Goal: Task Accomplishment & Management: Manage account settings

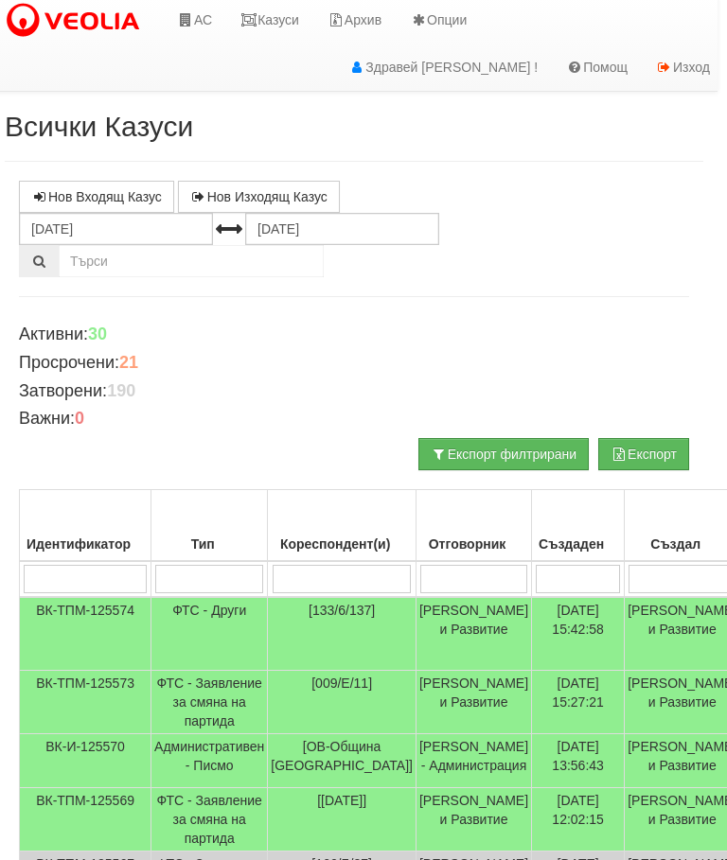
scroll to position [4, 10]
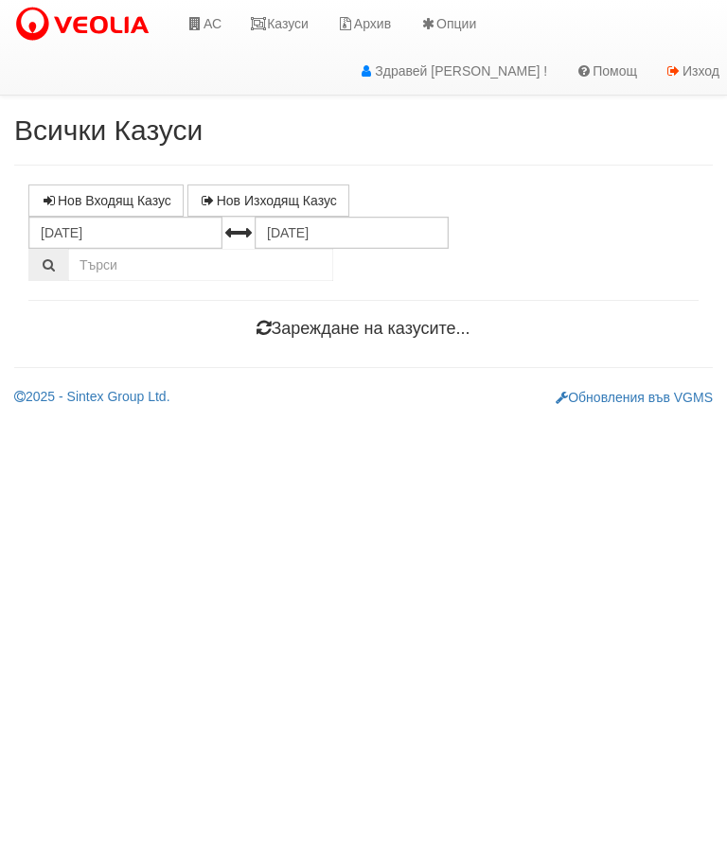
scroll to position [0, 7]
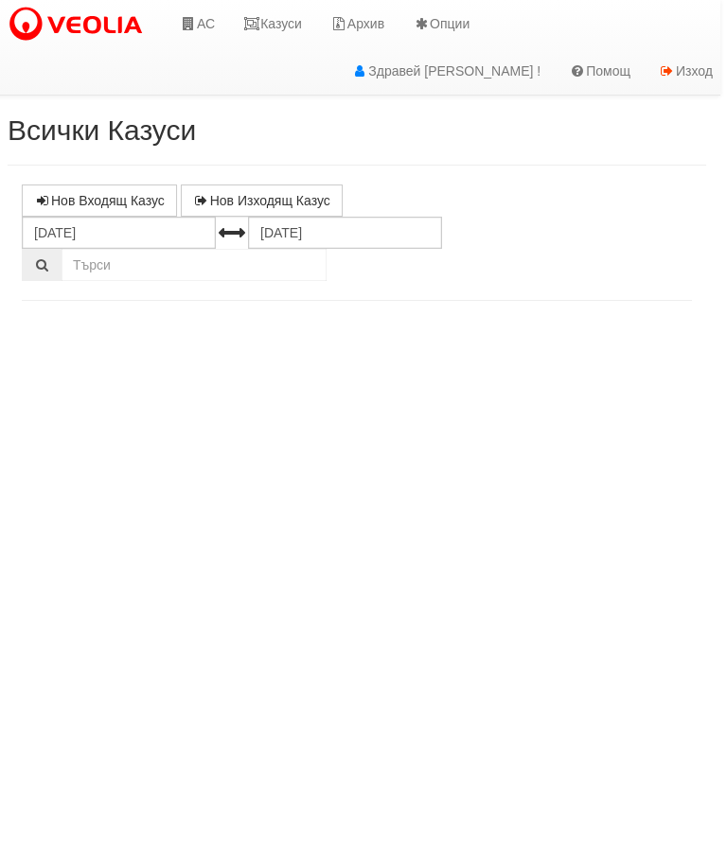
select select "10"
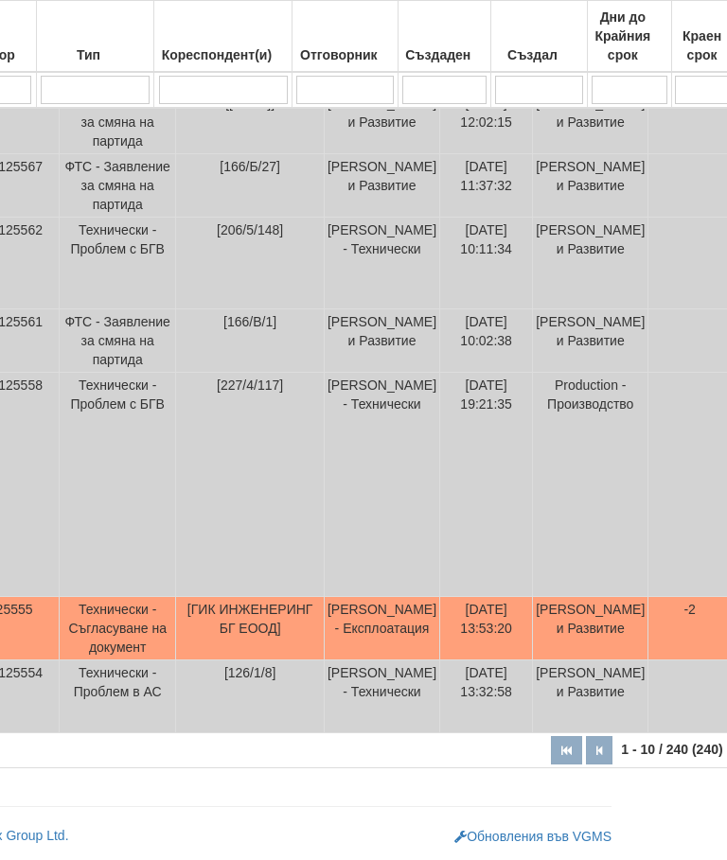
scroll to position [859, 126]
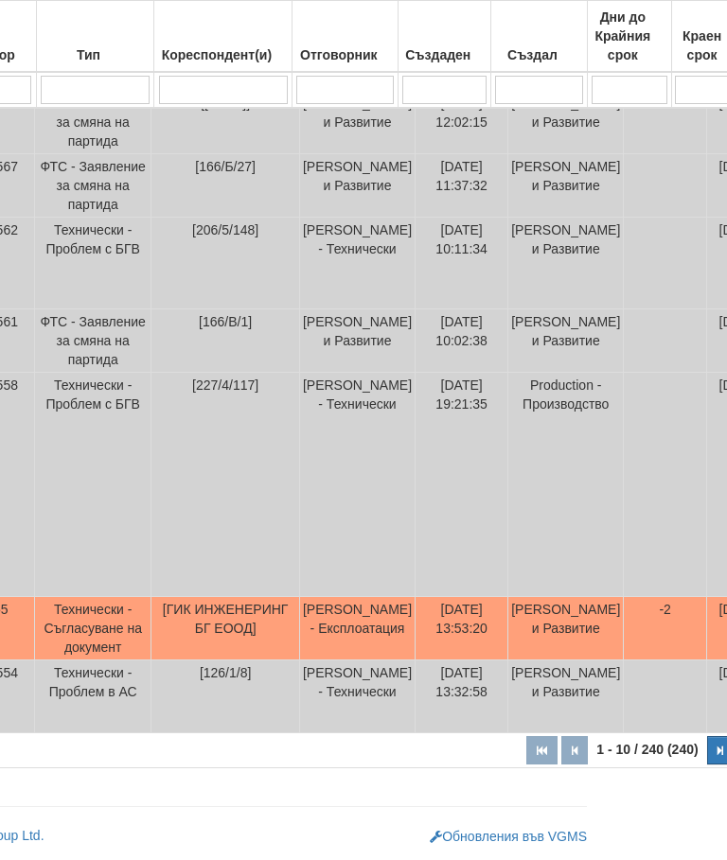
click at [707, 755] on button "button" at bounding box center [720, 750] width 26 height 28
select select "2"
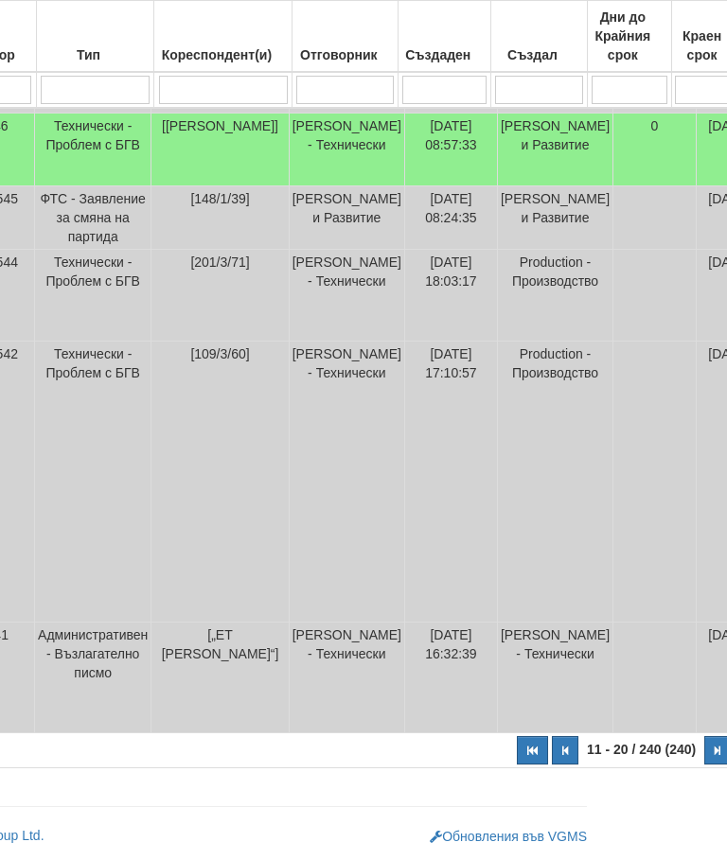
click at [188, 90] on input "search" at bounding box center [223, 90] width 129 height 28
click at [81, 89] on input "search" at bounding box center [95, 90] width 109 height 28
click at [324, 89] on input "search" at bounding box center [344, 90] width 97 height 28
type input "П"
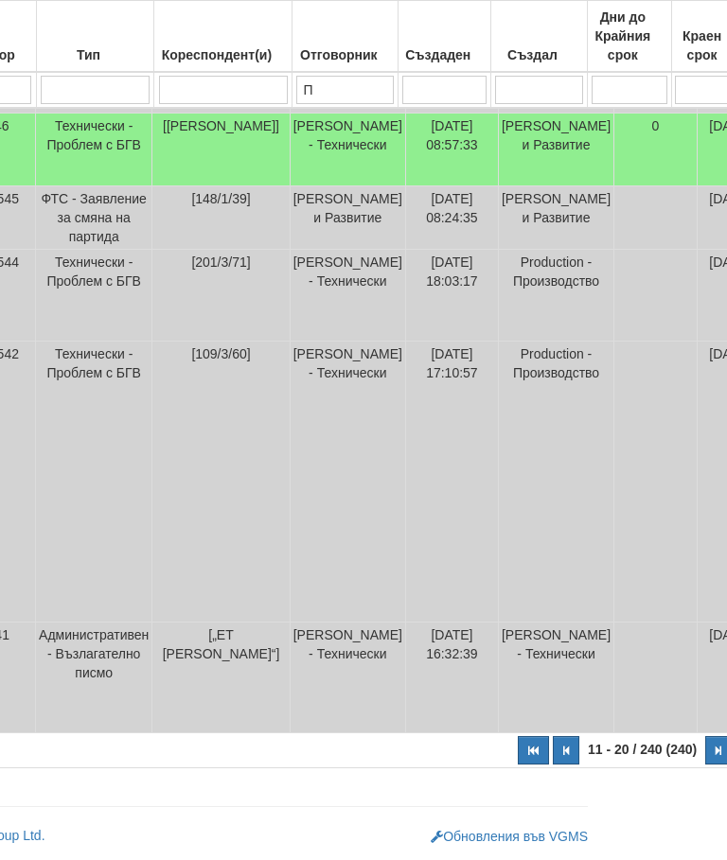
type input "П"
select select "1"
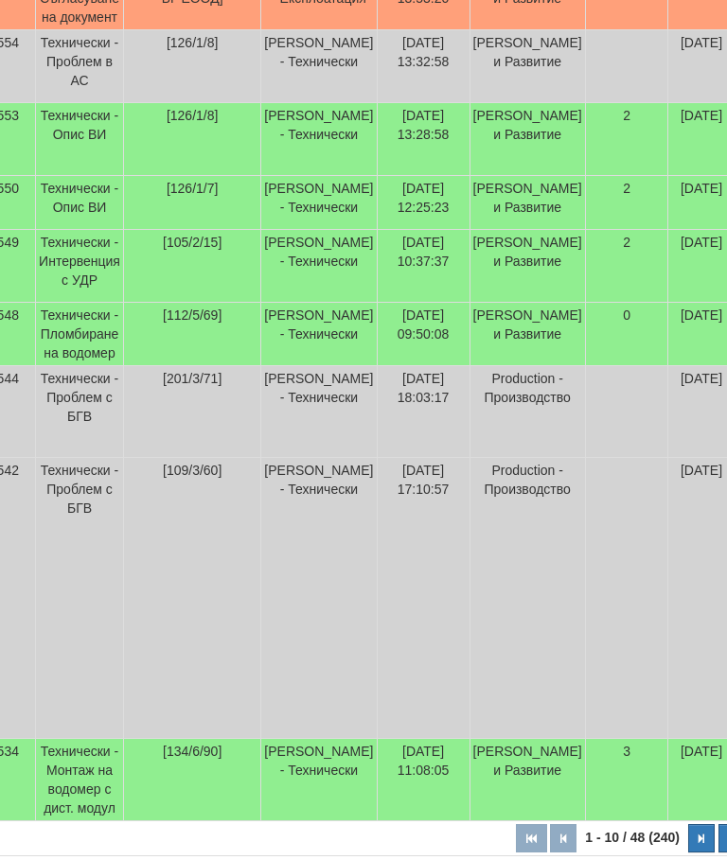
type input "Пе"
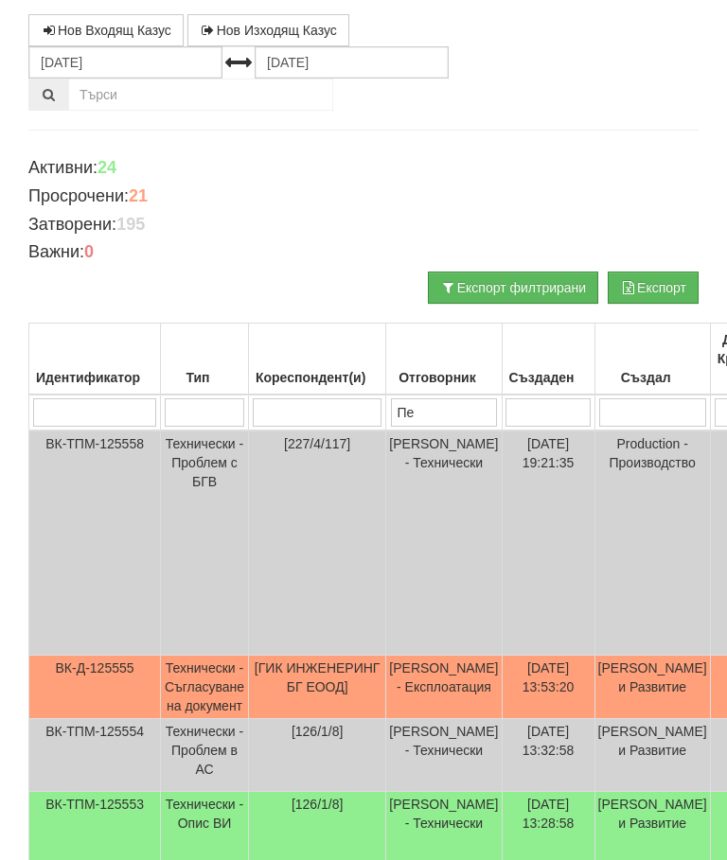
type input "Пе"
type input "Пет"
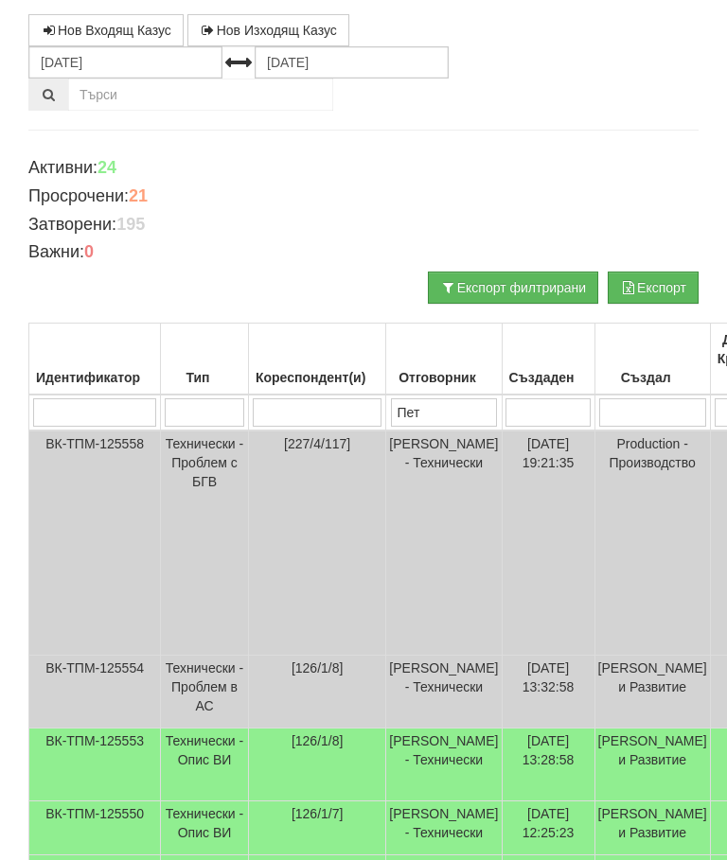
type input "Пет"
type input "Петър"
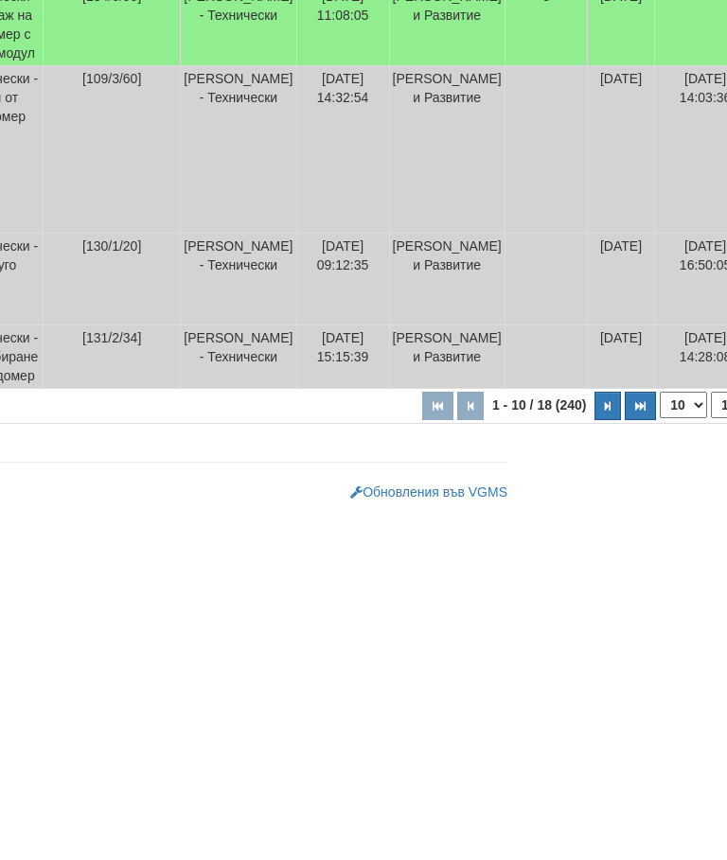
scroll to position [992, 229]
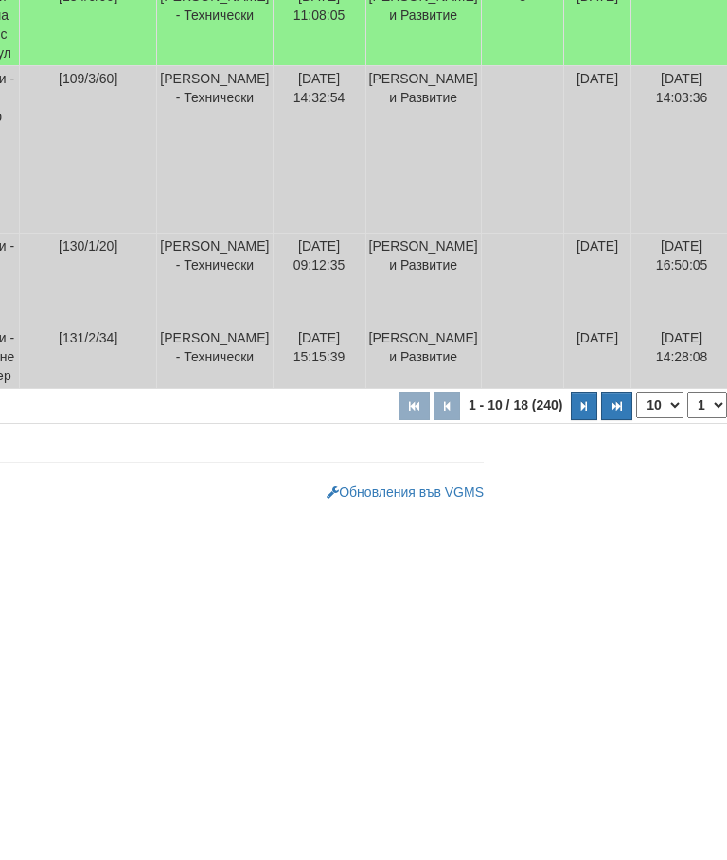
type input "Петър"
click at [571, 736] on button "button" at bounding box center [584, 750] width 26 height 28
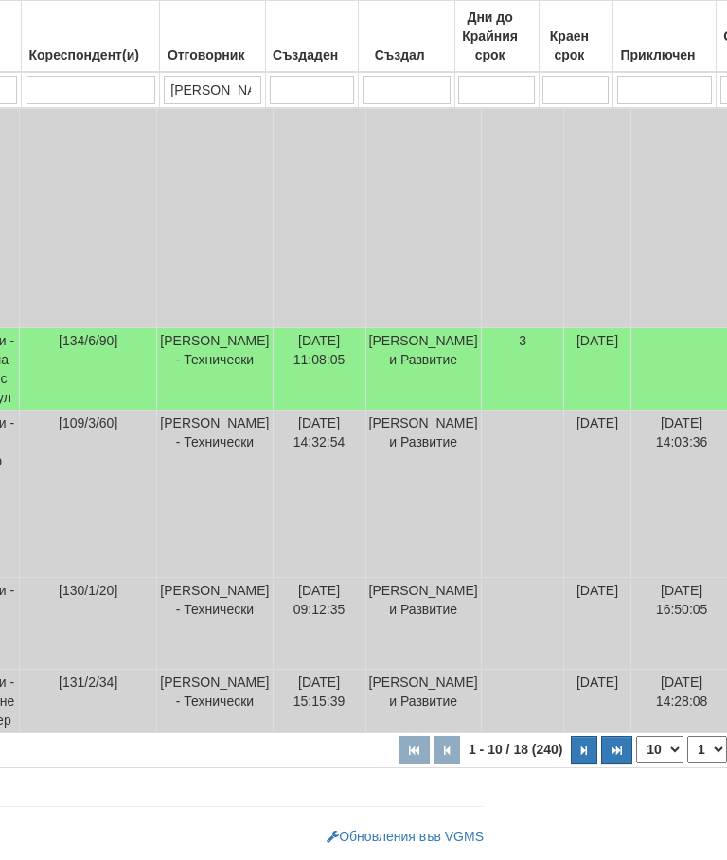
select select "2"
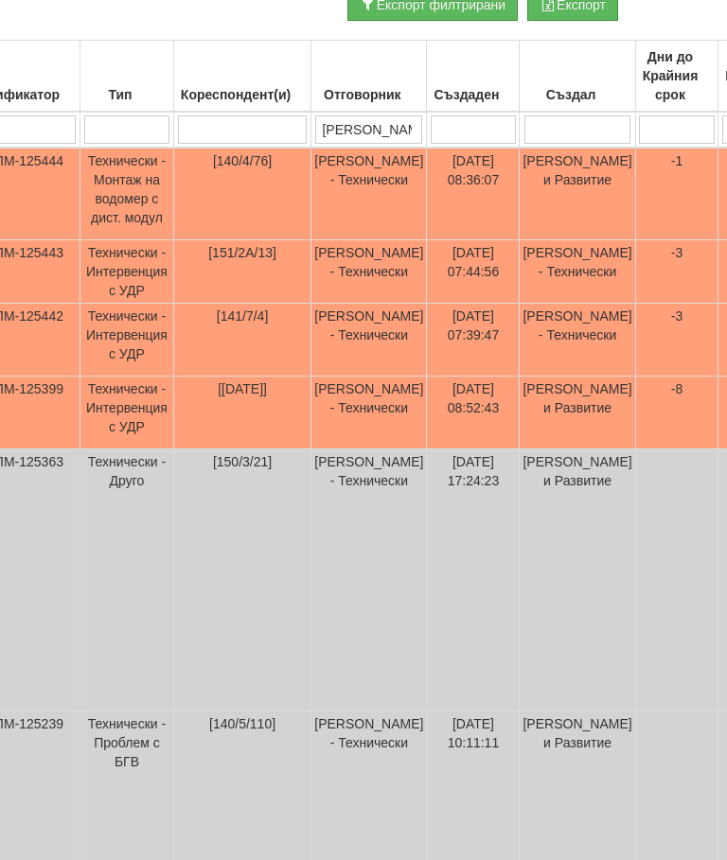
scroll to position [453, 0]
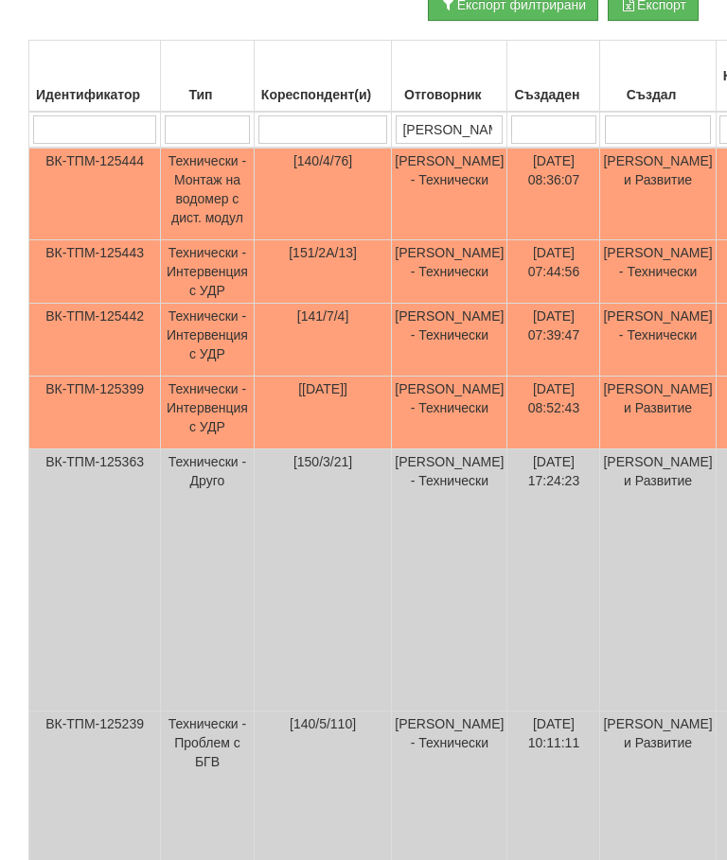
click at [197, 182] on td "Технически - Монтаж на водомер с дист. модул" at bounding box center [208, 194] width 94 height 93
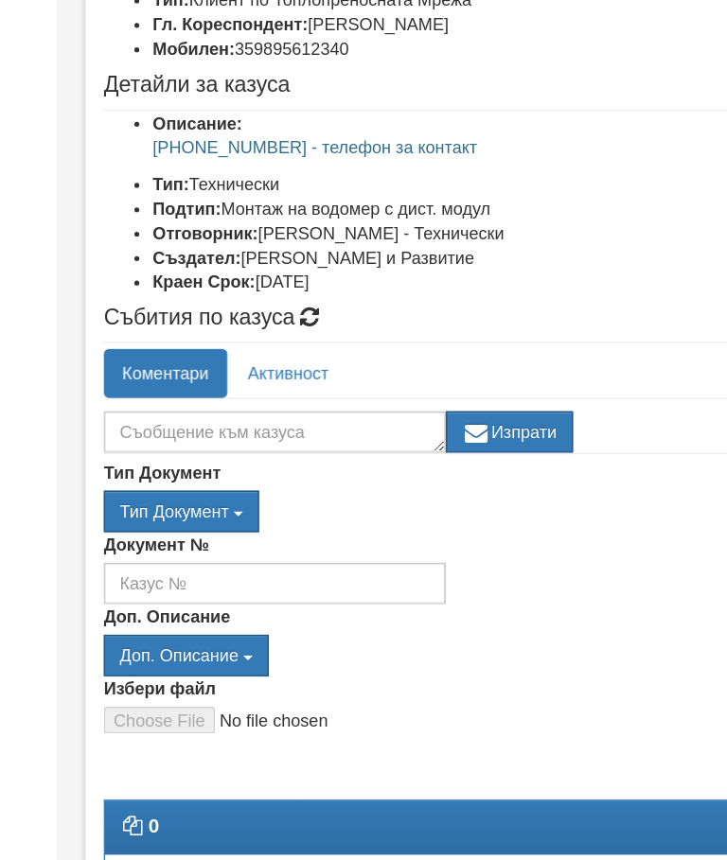
scroll to position [324, 0]
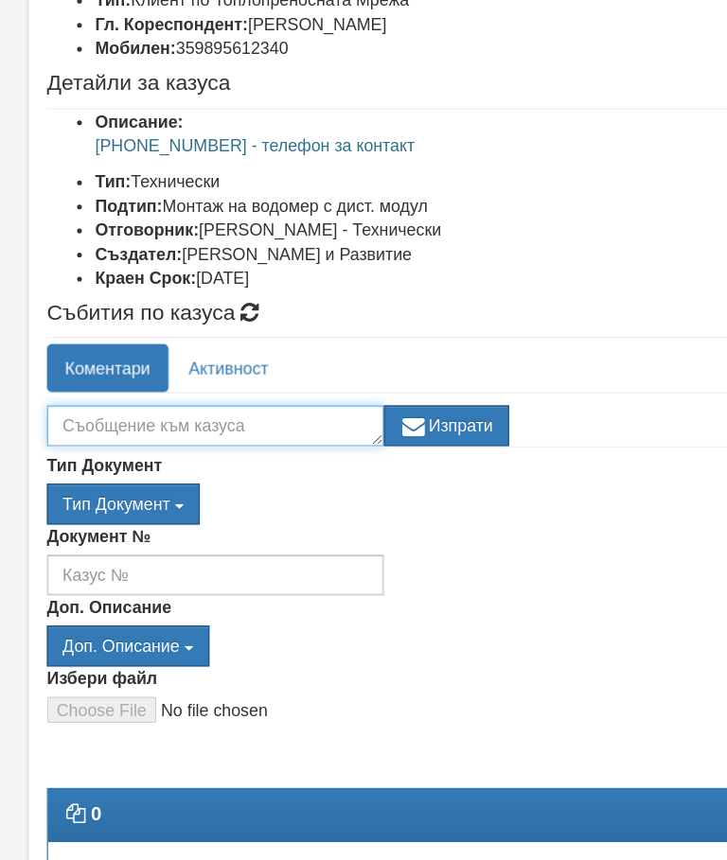
click at [75, 334] on textarea at bounding box center [169, 335] width 265 height 32
type textarea "За 23.09////9.30"
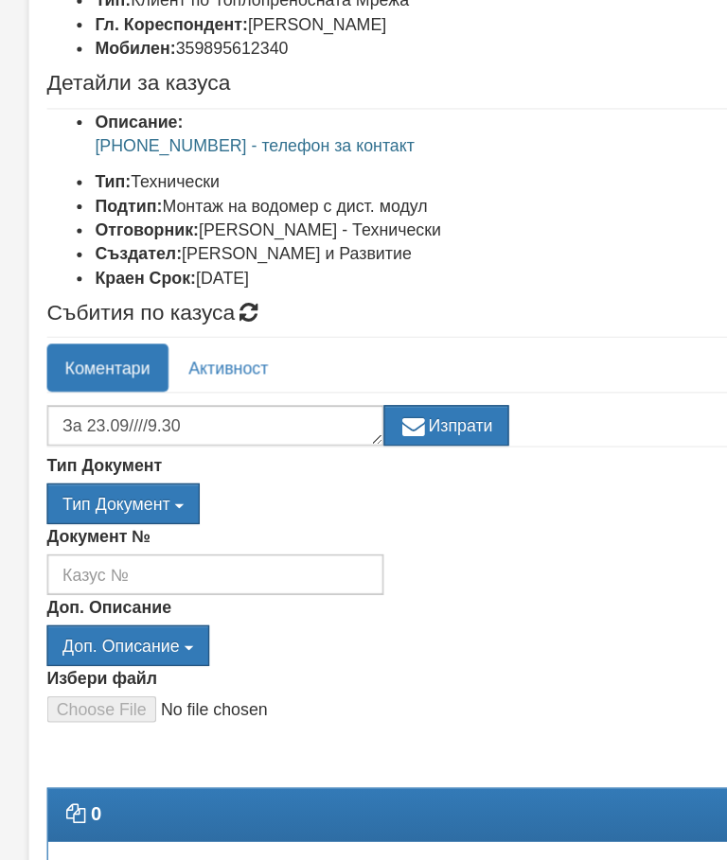
click at [372, 336] on button "Изпрати" at bounding box center [351, 335] width 98 height 32
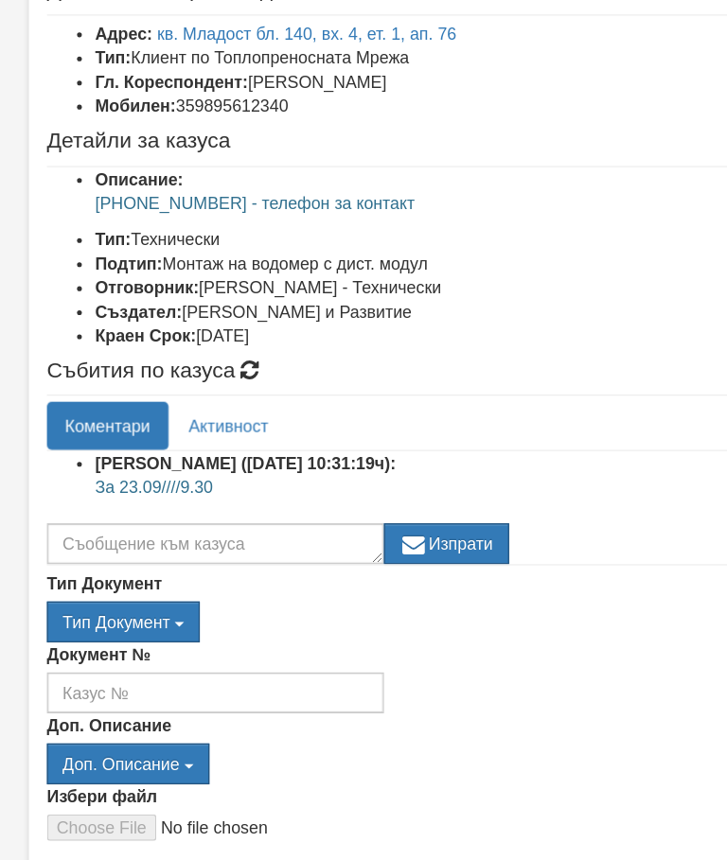
scroll to position [124, 0]
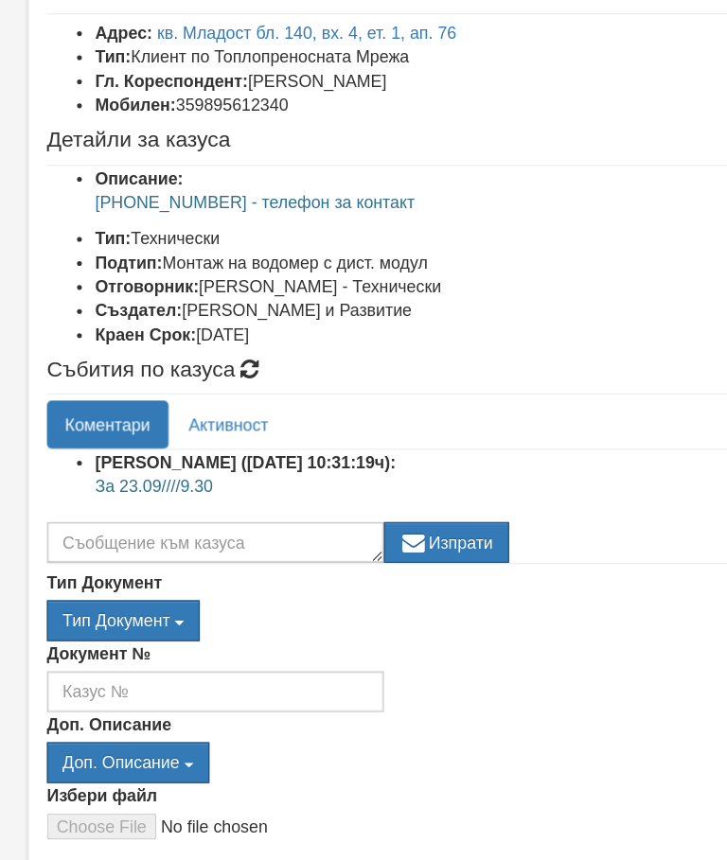
click at [465, 189] on li "Тип: Технически" at bounding box center [382, 187] width 615 height 19
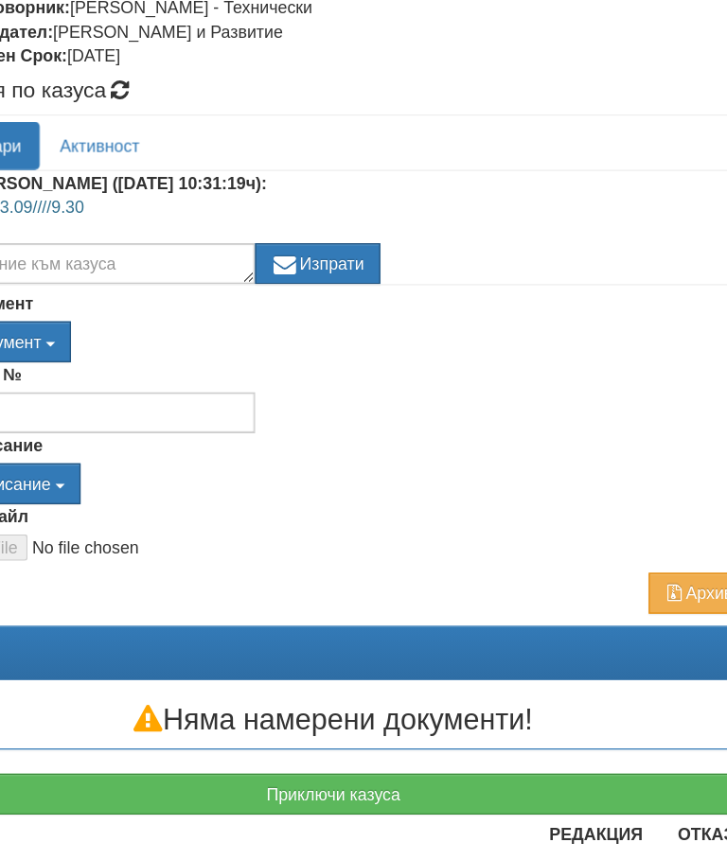
scroll to position [369, 55]
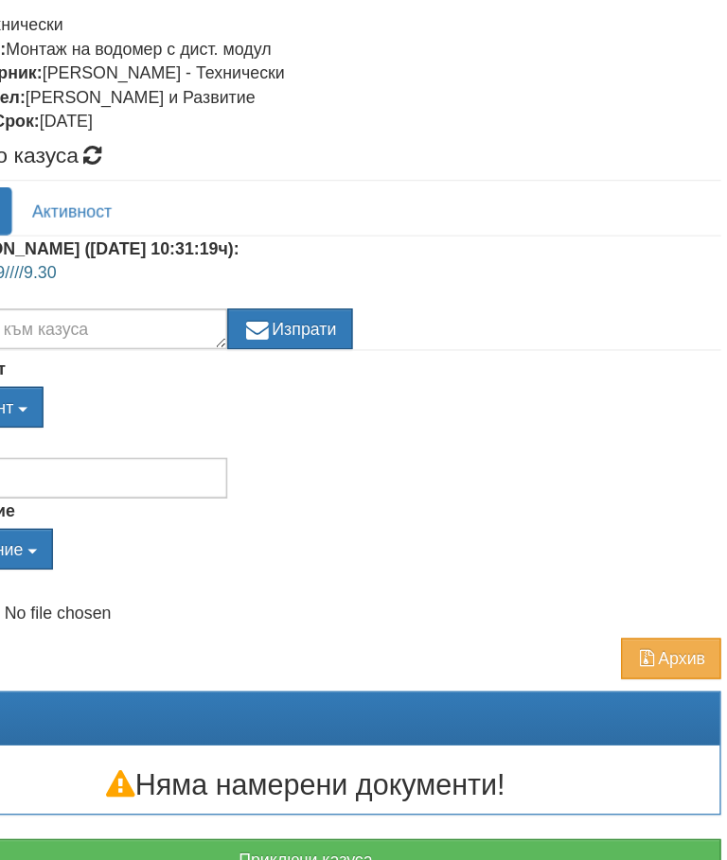
click at [623, 768] on button "Отказ" at bounding box center [656, 783] width 67 height 30
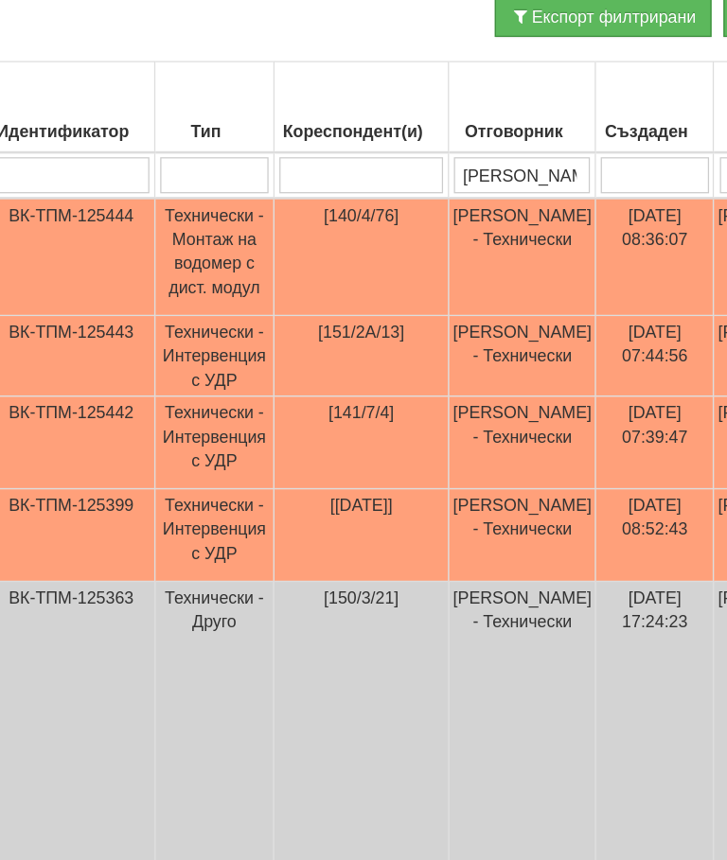
scroll to position [369, 37]
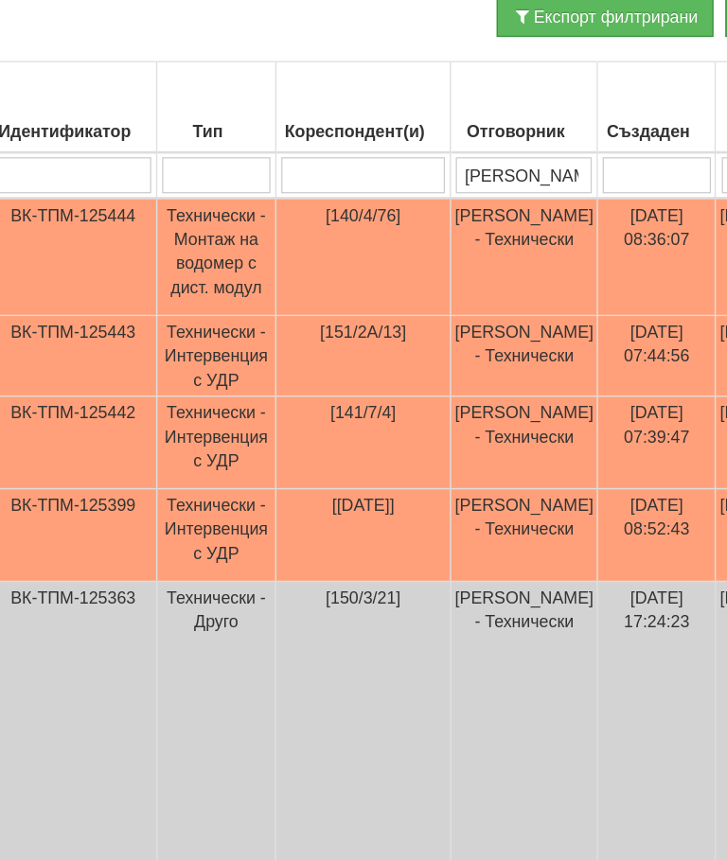
click at [397, 325] on td "[PERSON_NAME] - Технически" at bounding box center [412, 356] width 115 height 63
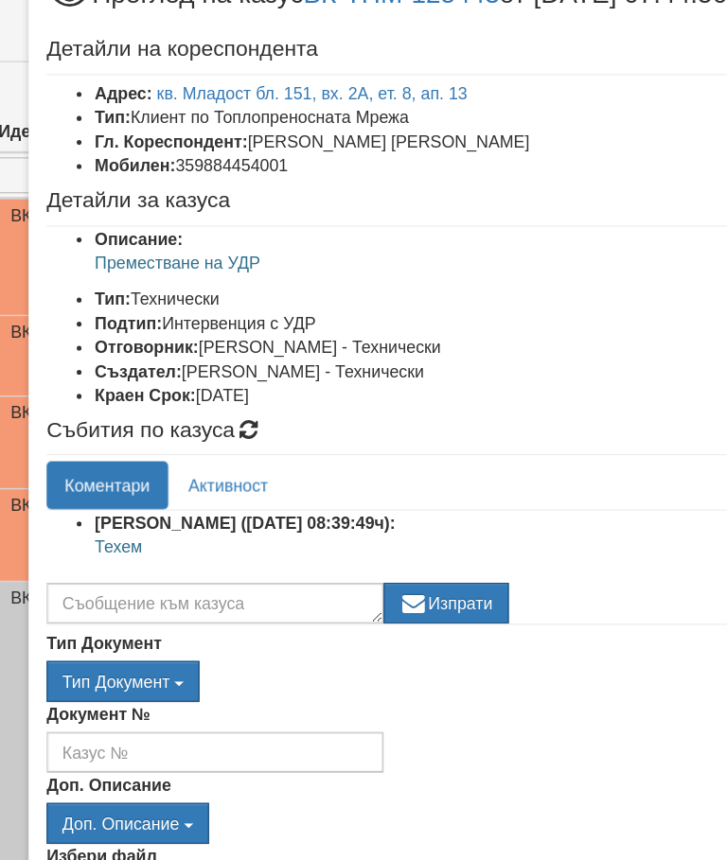
click at [165, 142] on link "кв. Младост бл. 151, вх. 2А, ет. 8, ап. 13" at bounding box center [246, 149] width 244 height 15
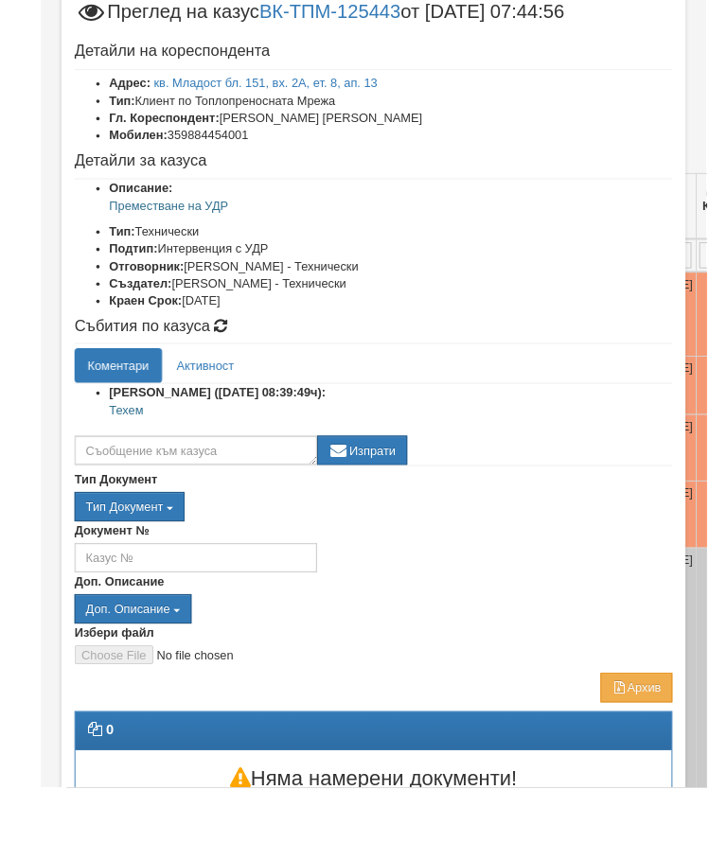
scroll to position [23, 0]
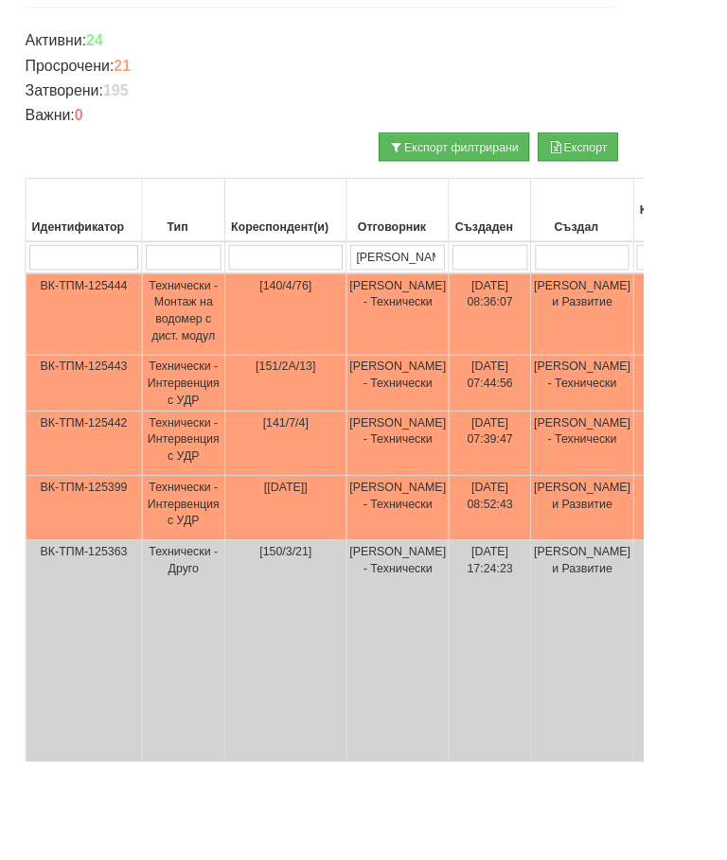
click at [639, 480] on td "[PERSON_NAME] - Технически" at bounding box center [657, 501] width 115 height 73
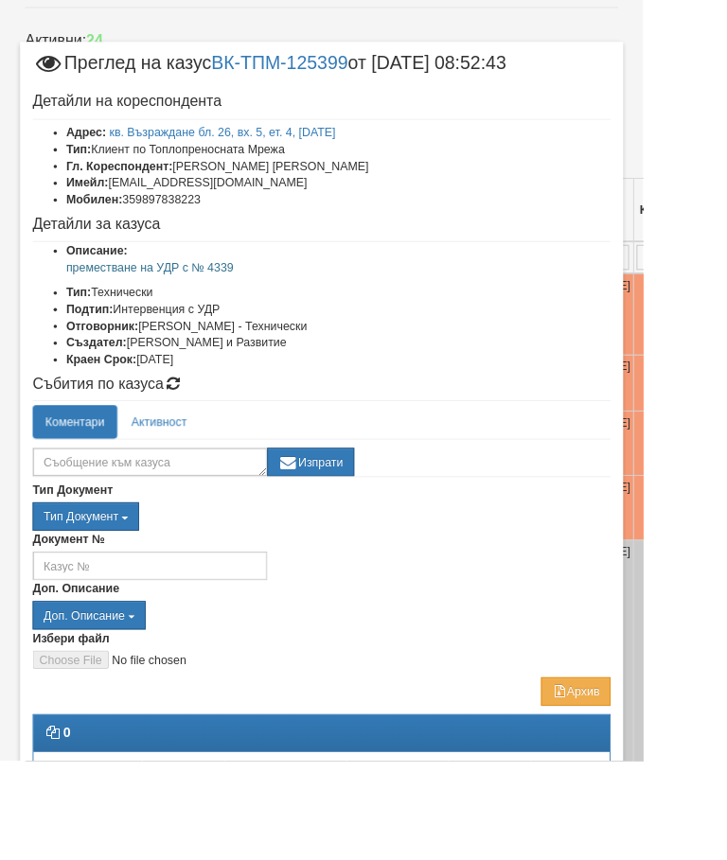
scroll to position [390, 34]
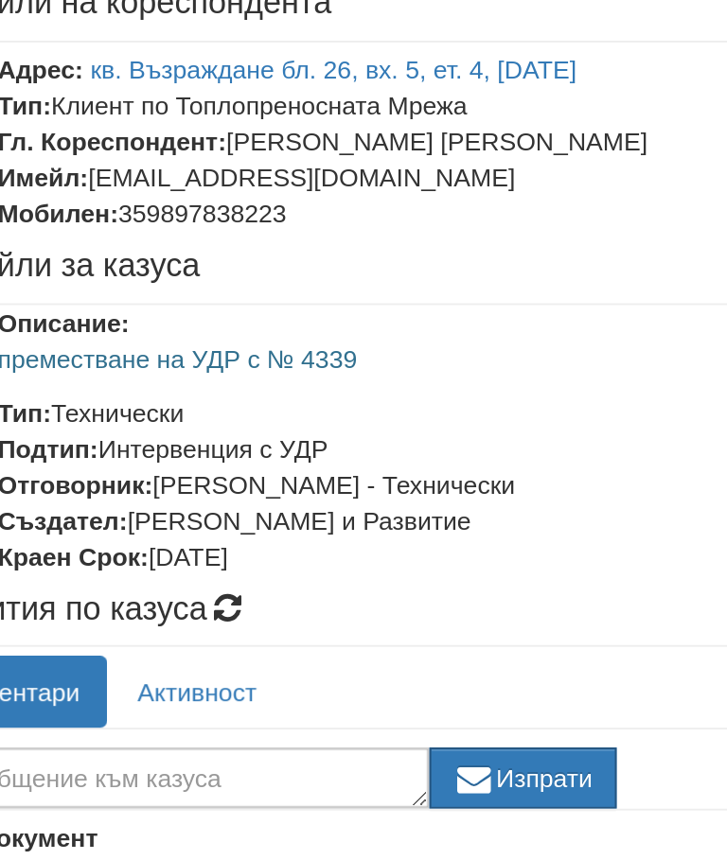
click at [220, 142] on link "кв. Възраждане бл. 26, вх. 5, ет. 4, ап. 11" at bounding box center [251, 149] width 255 height 15
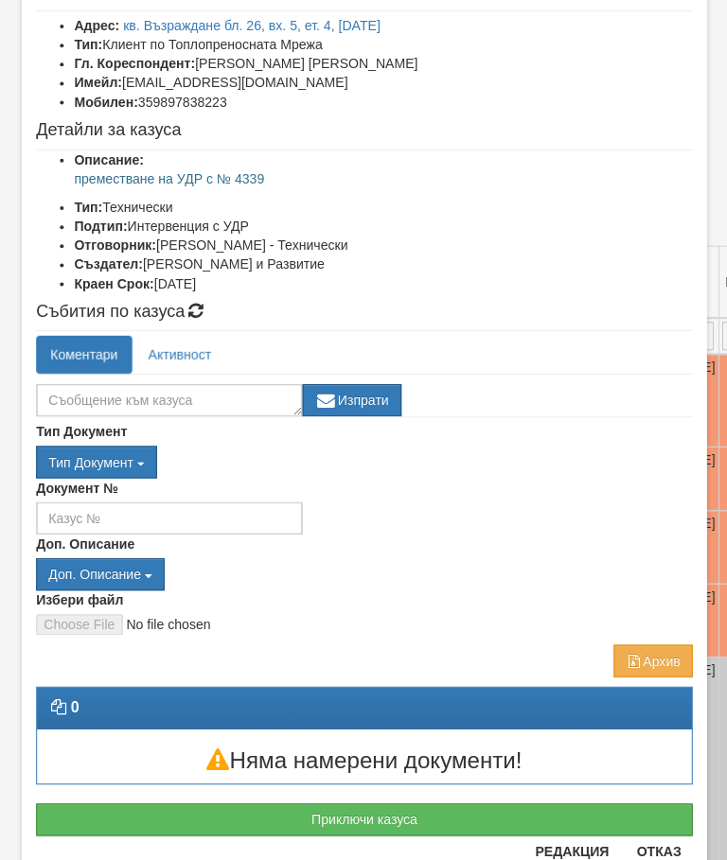
scroll to position [122, 0]
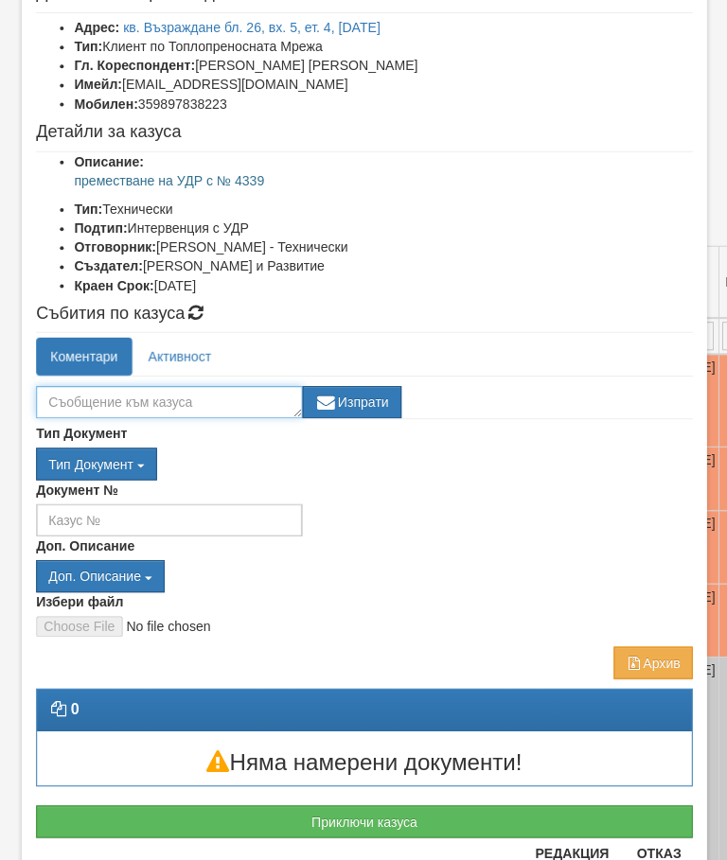
click at [224, 387] on textarea at bounding box center [169, 400] width 265 height 32
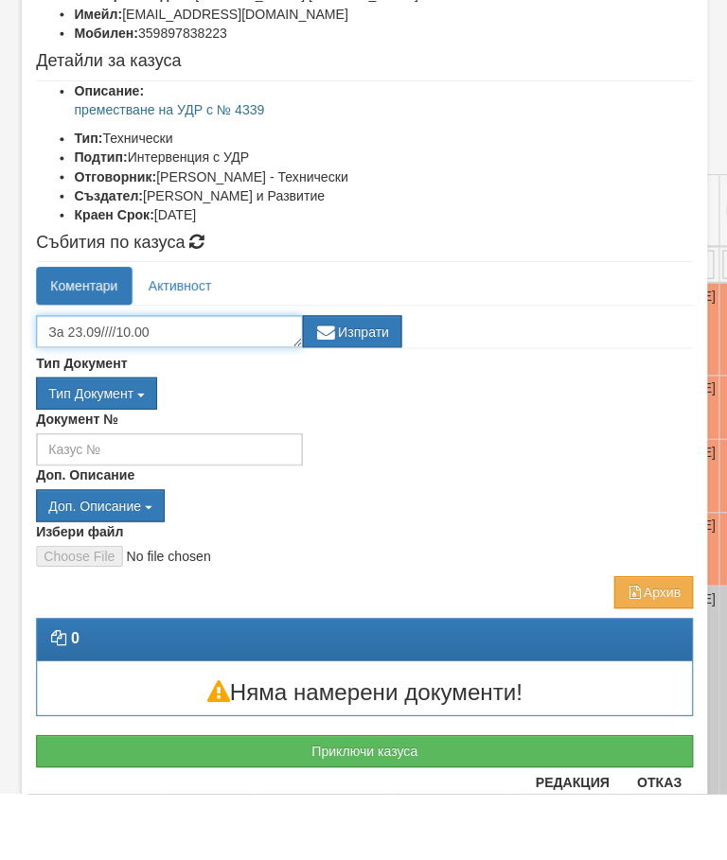
type textarea "За 23.09////10.00"
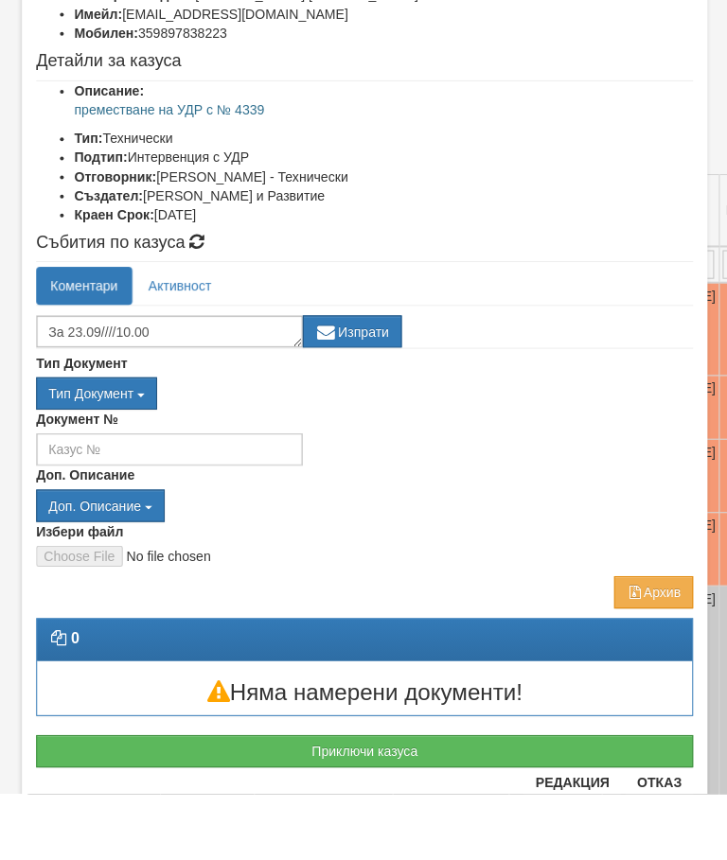
click at [367, 384] on button "Изпрати" at bounding box center [351, 400] width 98 height 32
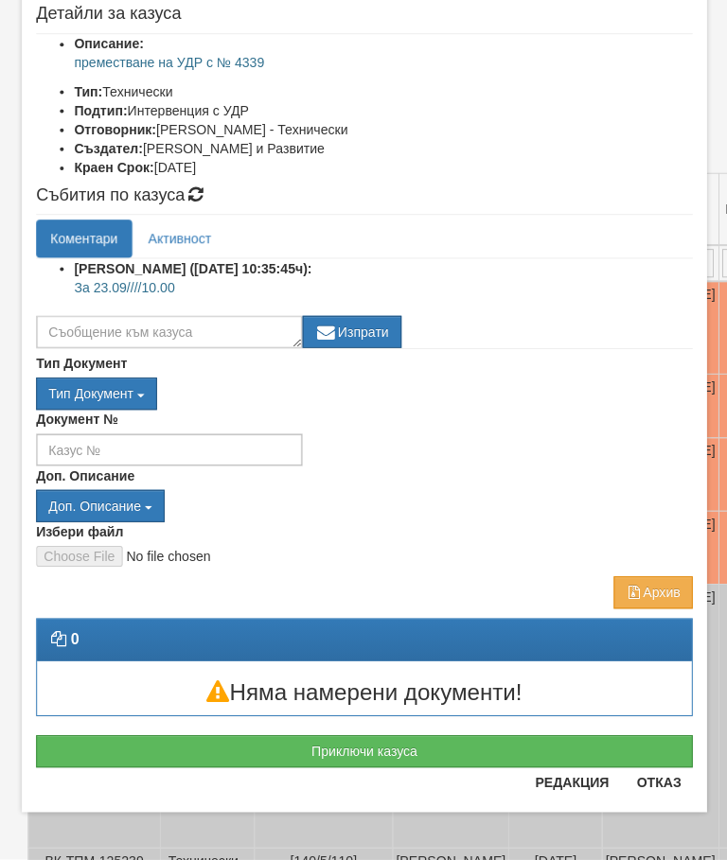
scroll to position [235, 0]
click at [663, 778] on button "Отказ" at bounding box center [656, 783] width 67 height 30
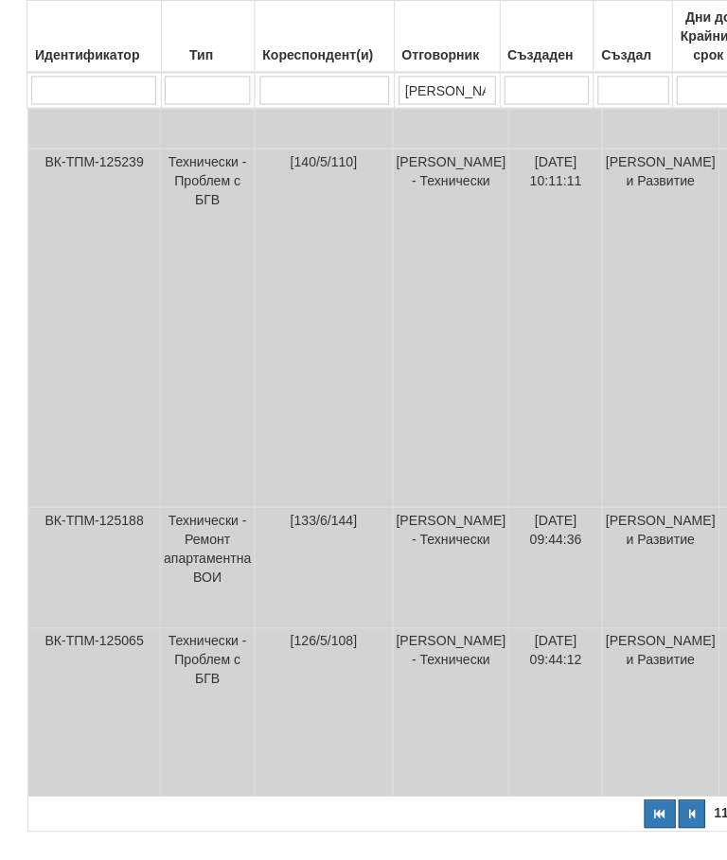
click at [686, 816] on icon "button" at bounding box center [689, 810] width 6 height 10
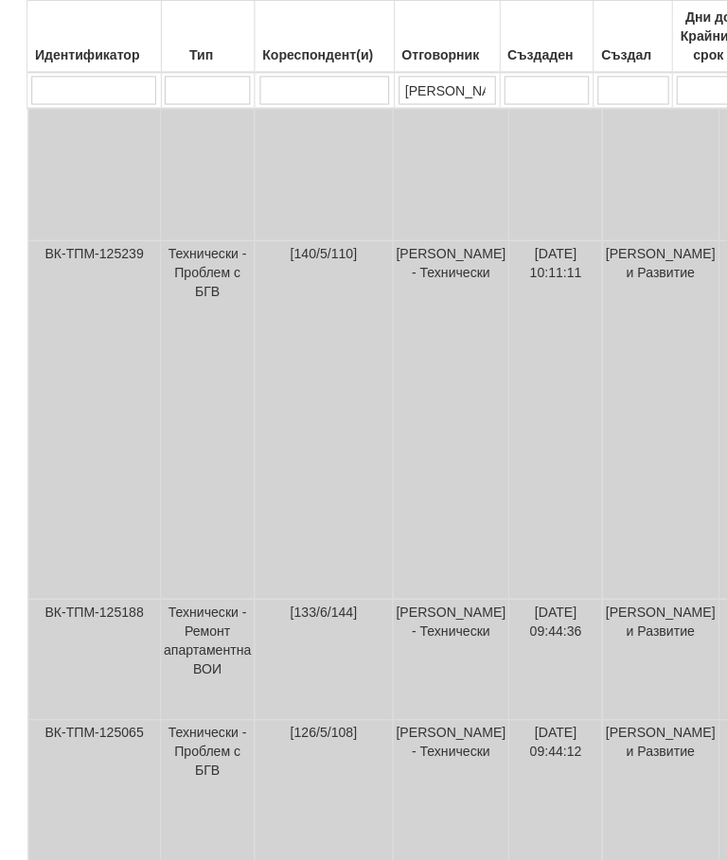
select select "1"
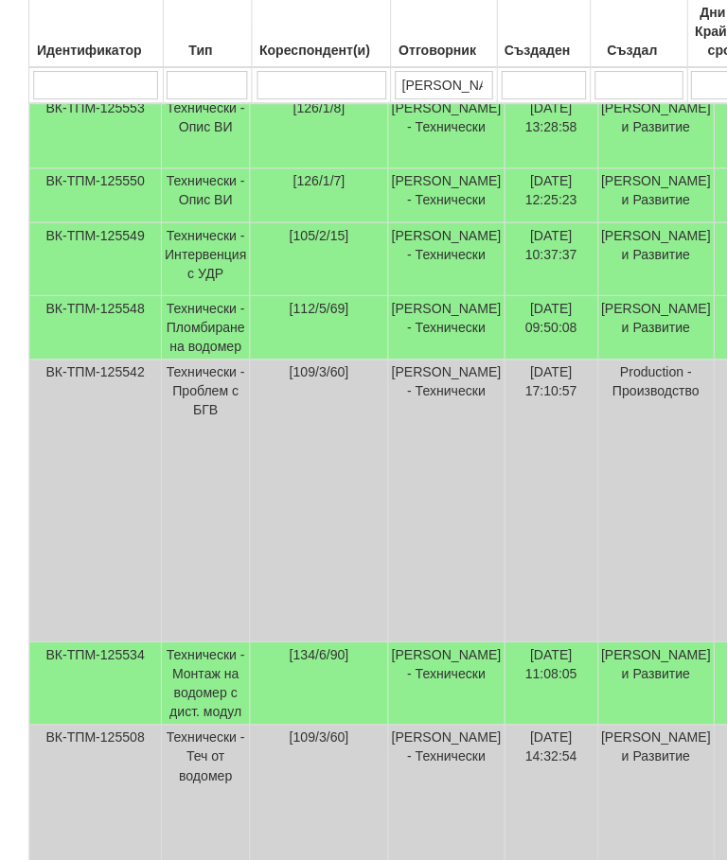
scroll to position [575, 0]
click at [489, 726] on td "[PERSON_NAME] - Технически" at bounding box center [443, 684] width 115 height 82
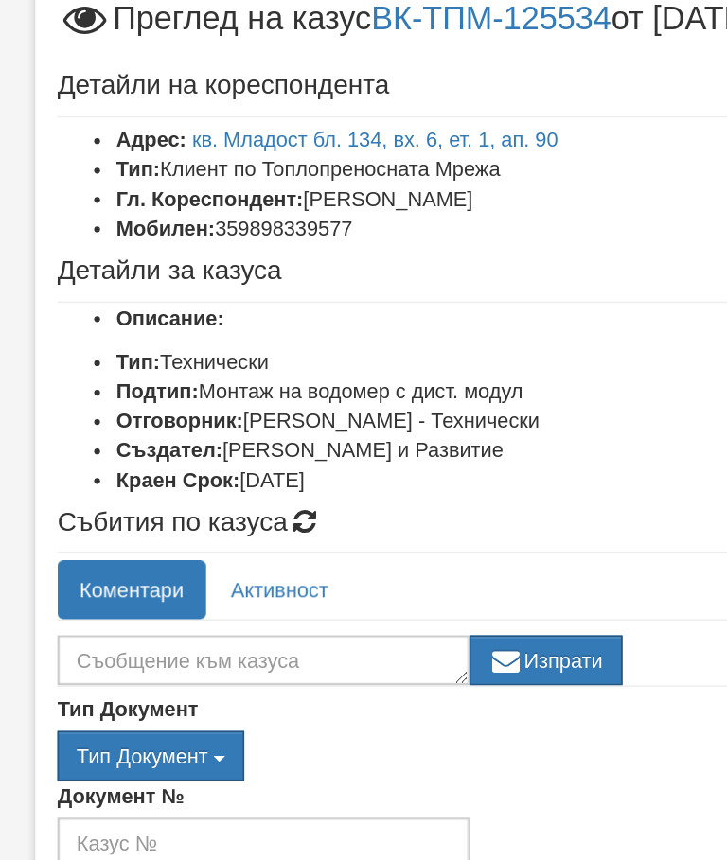
scroll to position [0, 0]
click at [336, 142] on link "кв. Младост бл. 134, вх. 6, ет. 1, ап. 90" at bounding box center [242, 149] width 236 height 15
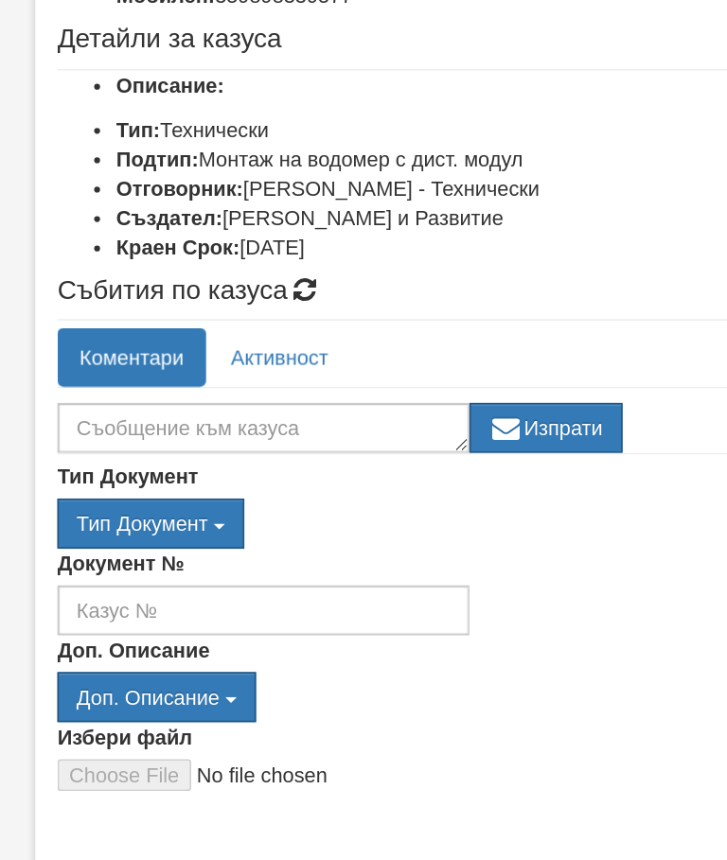
scroll to position [149, 0]
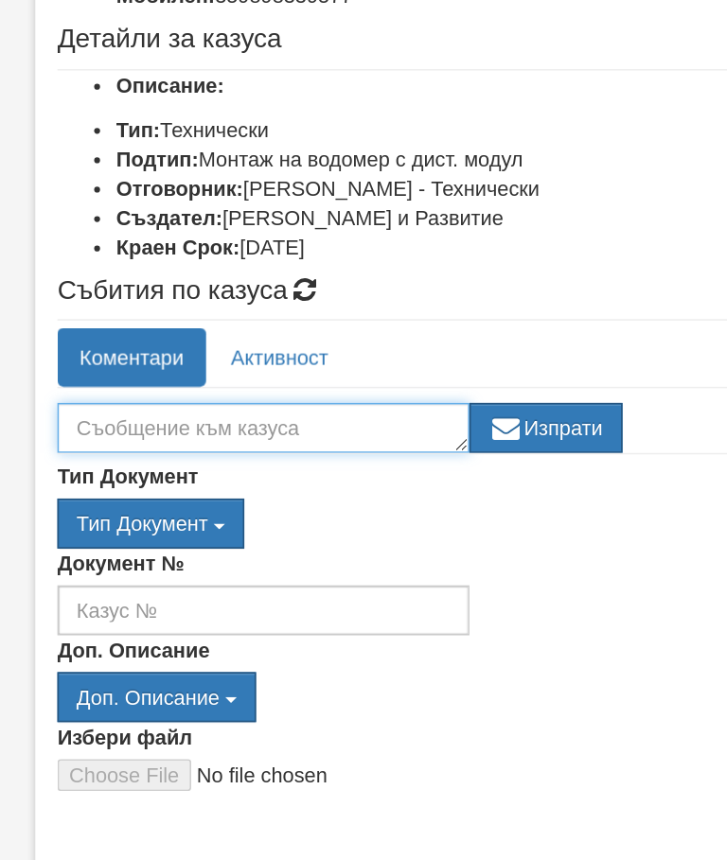
click at [216, 319] on textarea at bounding box center [169, 335] width 265 height 32
click at [251, 319] on textarea at bounding box center [169, 335] width 265 height 32
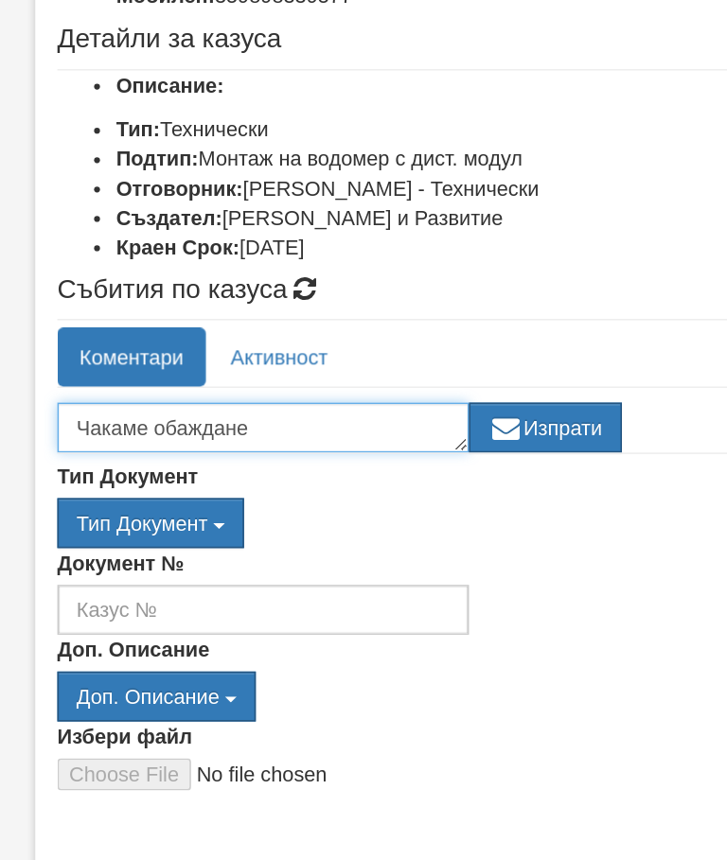
type textarea "Чакаме обаждане"
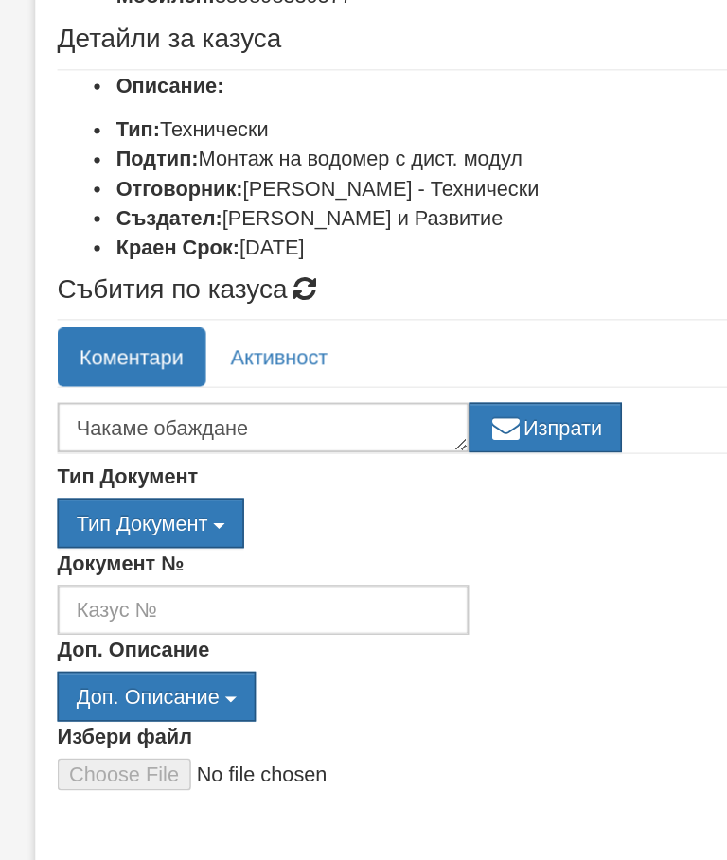
click at [368, 319] on button "Изпрати" at bounding box center [351, 335] width 98 height 32
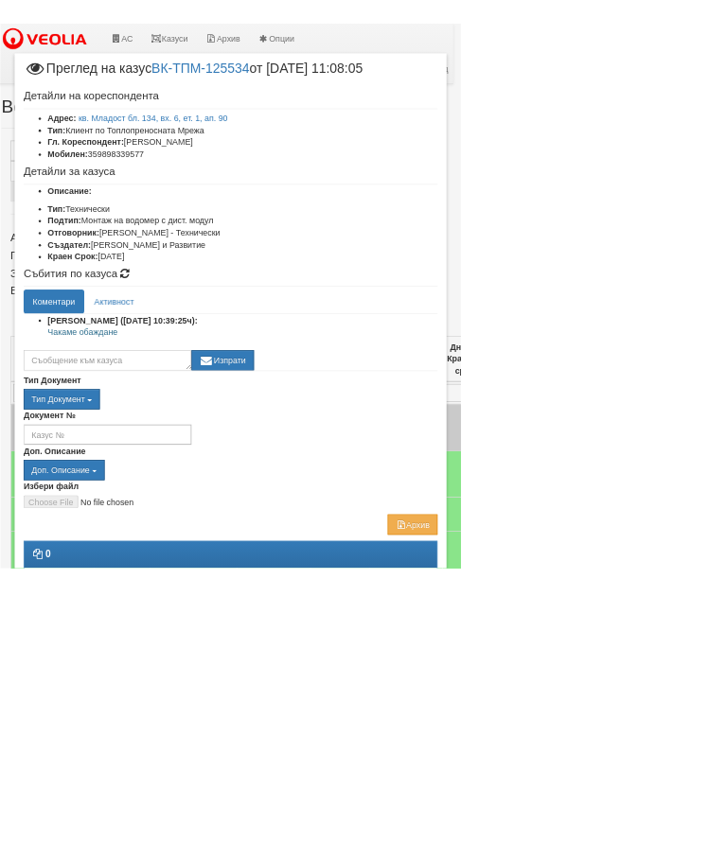
scroll to position [0, 10]
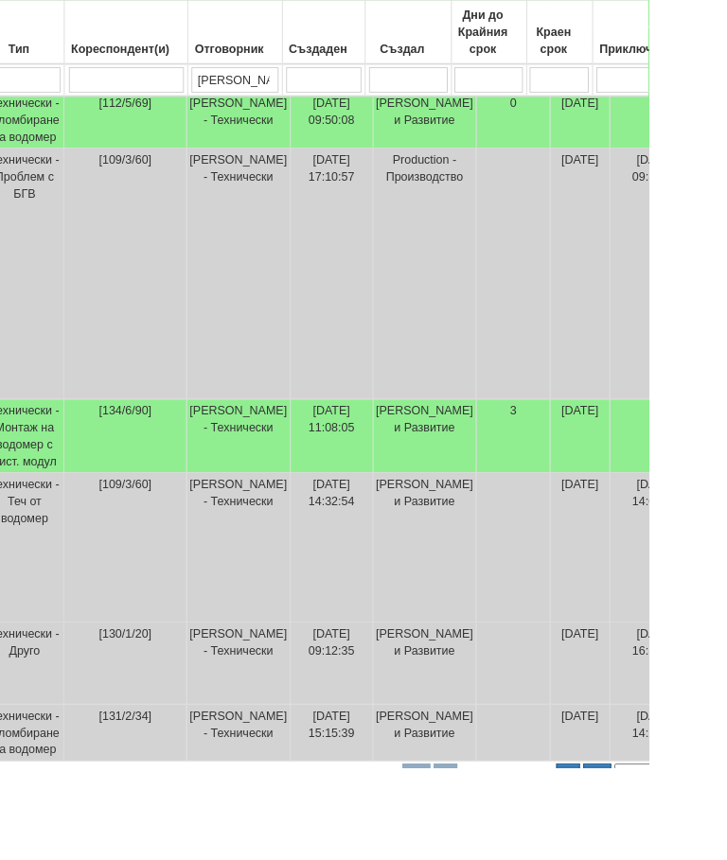
scroll to position [772, 178]
click at [681, 529] on td at bounding box center [732, 488] width 102 height 82
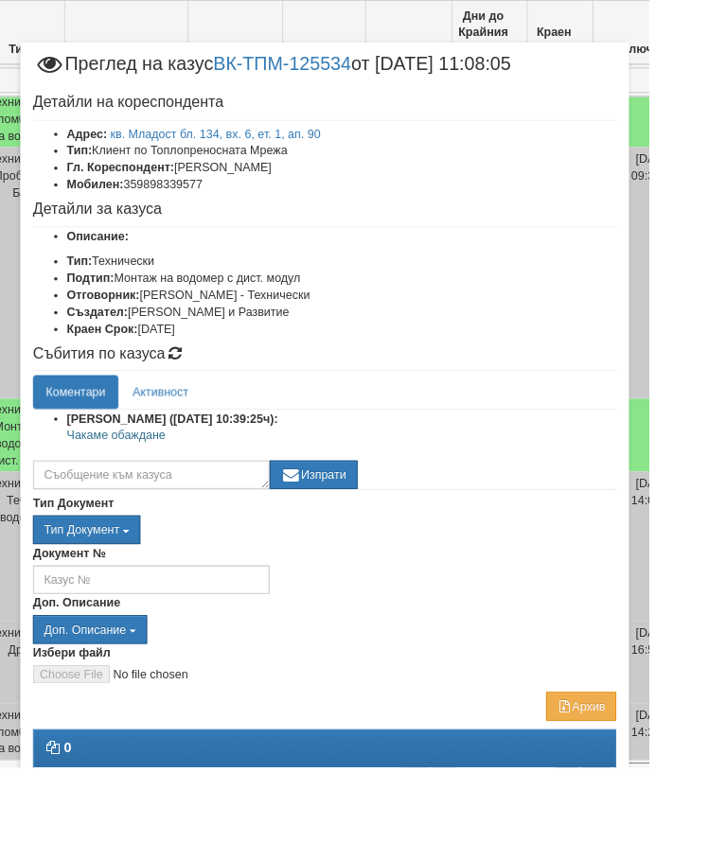
click at [360, 148] on link "кв. Младост бл. 134, вх. 6, ет. 1, ап. 90" at bounding box center [242, 149] width 236 height 15
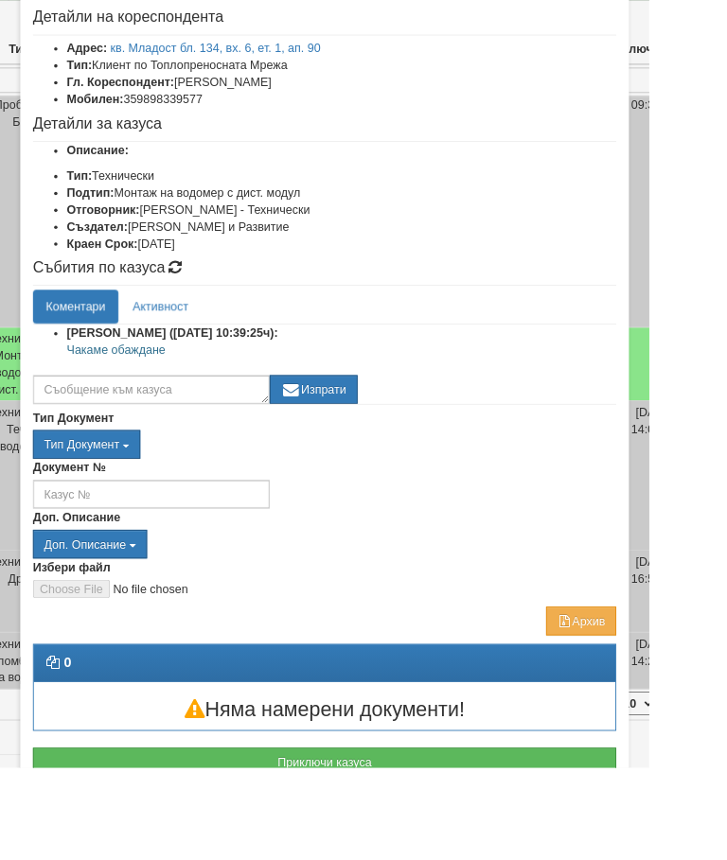
scroll to position [94, 0]
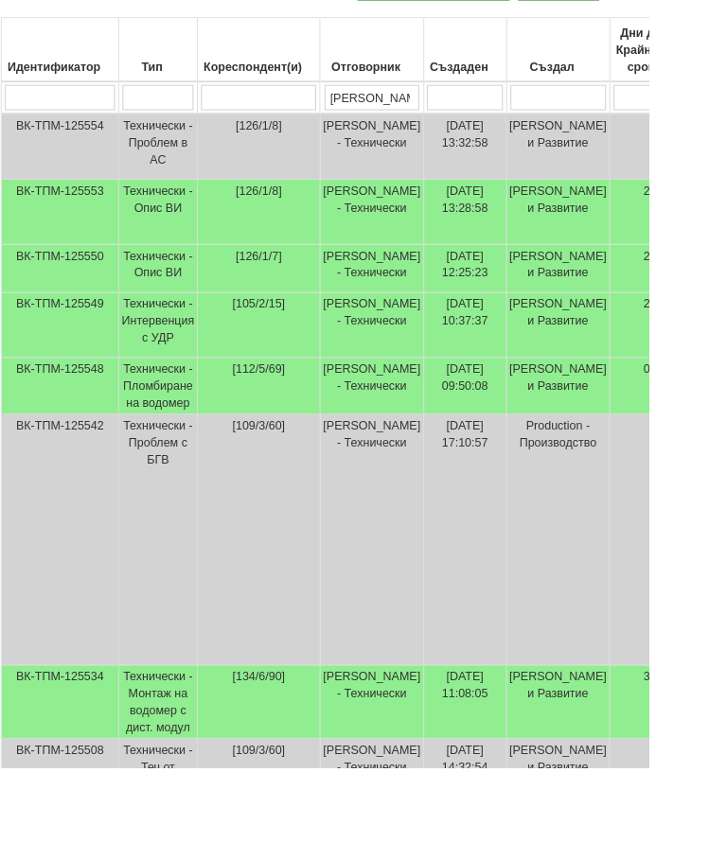
scroll to position [474, 27]
click at [461, 464] on td "[PERSON_NAME] - Технически" at bounding box center [416, 431] width 115 height 63
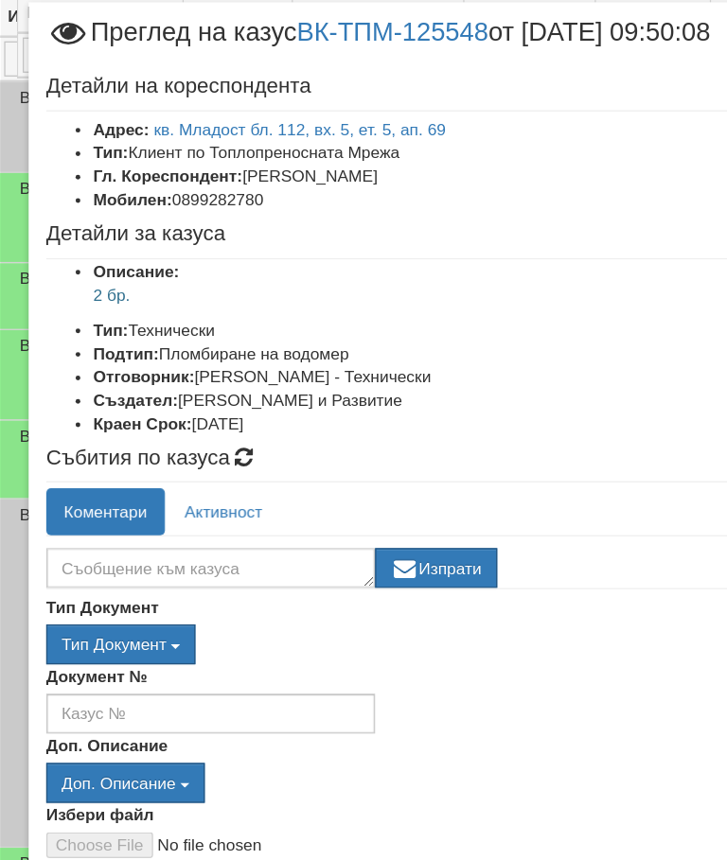
scroll to position [490, 12]
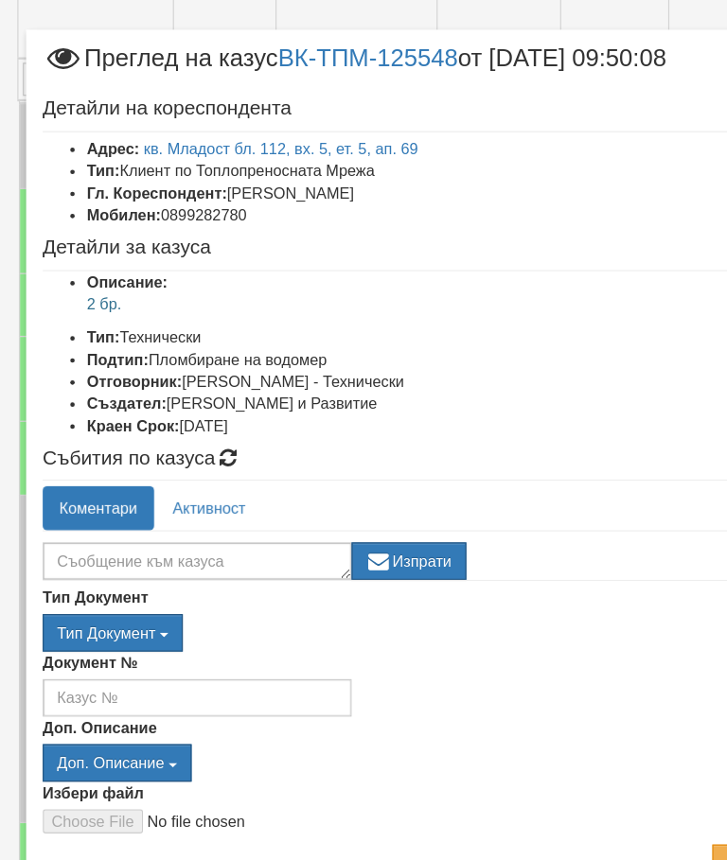
click at [333, 142] on link "кв. Младост бл. 112, вх. 5, ет. 5, ап. 69" at bounding box center [242, 149] width 236 height 15
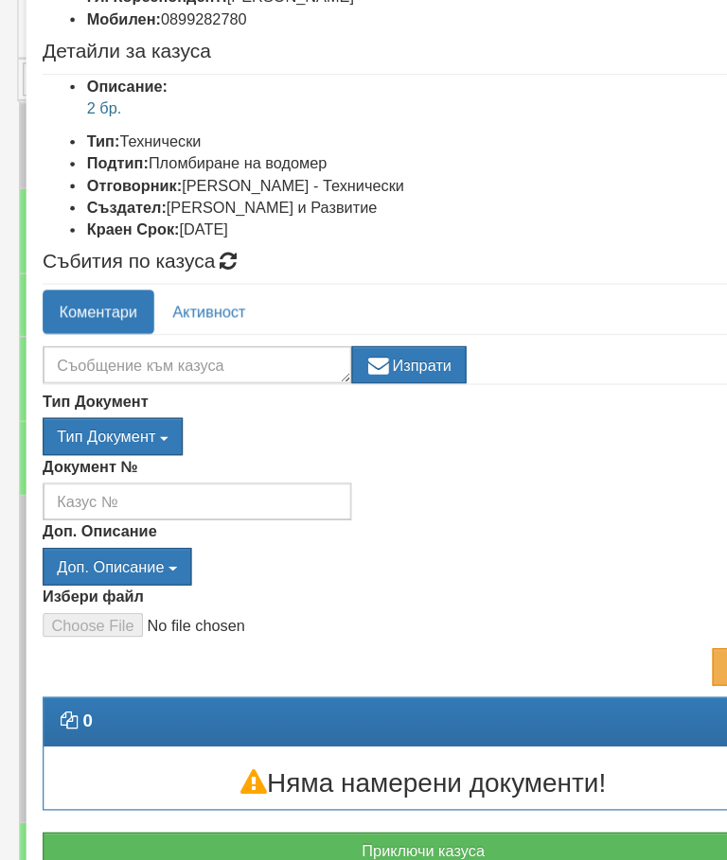
scroll to position [168, 0]
click at [197, 321] on textarea at bounding box center [169, 335] width 265 height 32
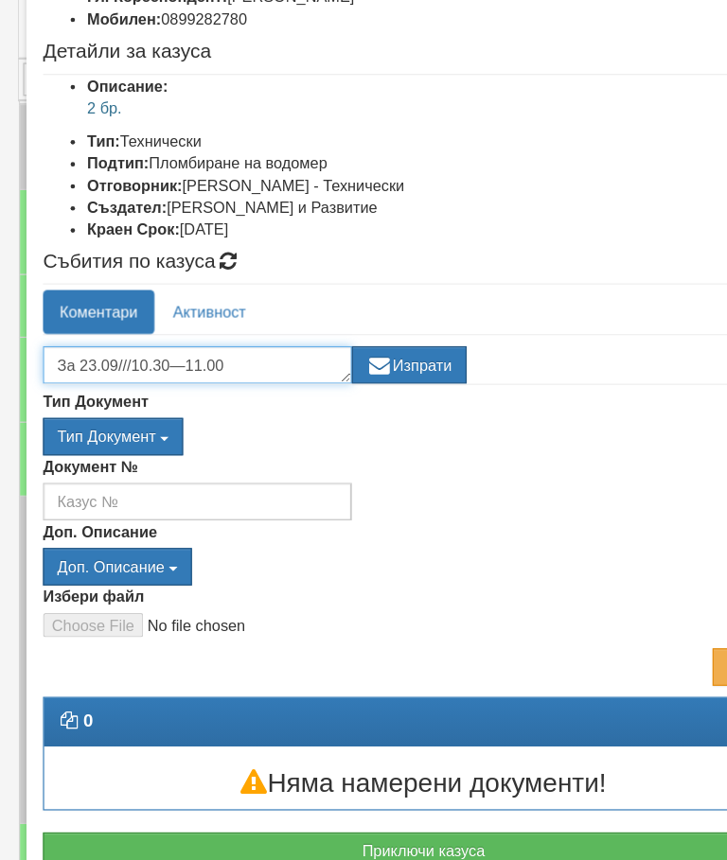
type textarea "За 23.09///10.30—11.00"
click at [371, 319] on button "Изпрати" at bounding box center [351, 335] width 98 height 32
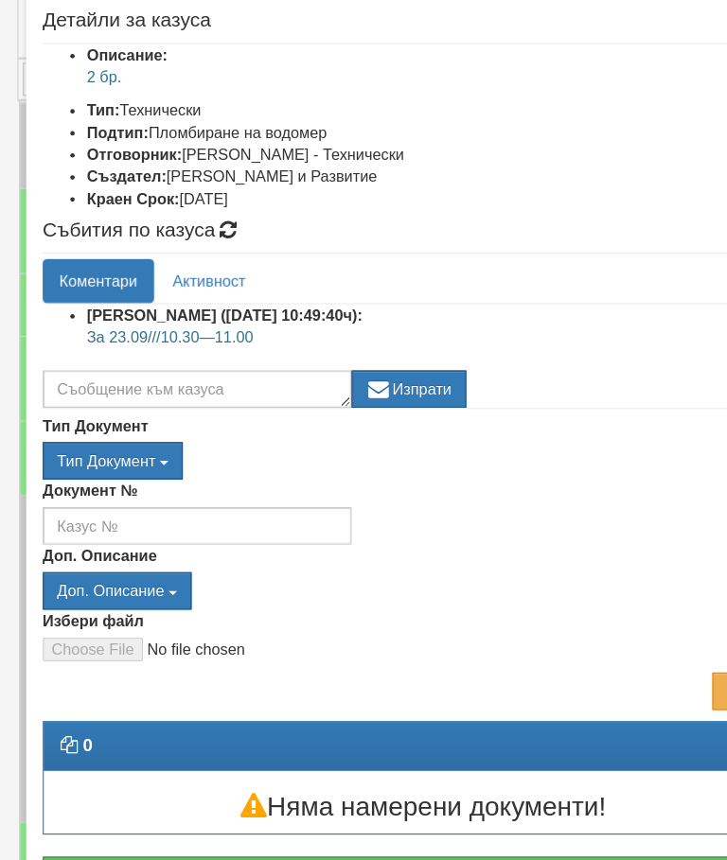
scroll to position [193, 0]
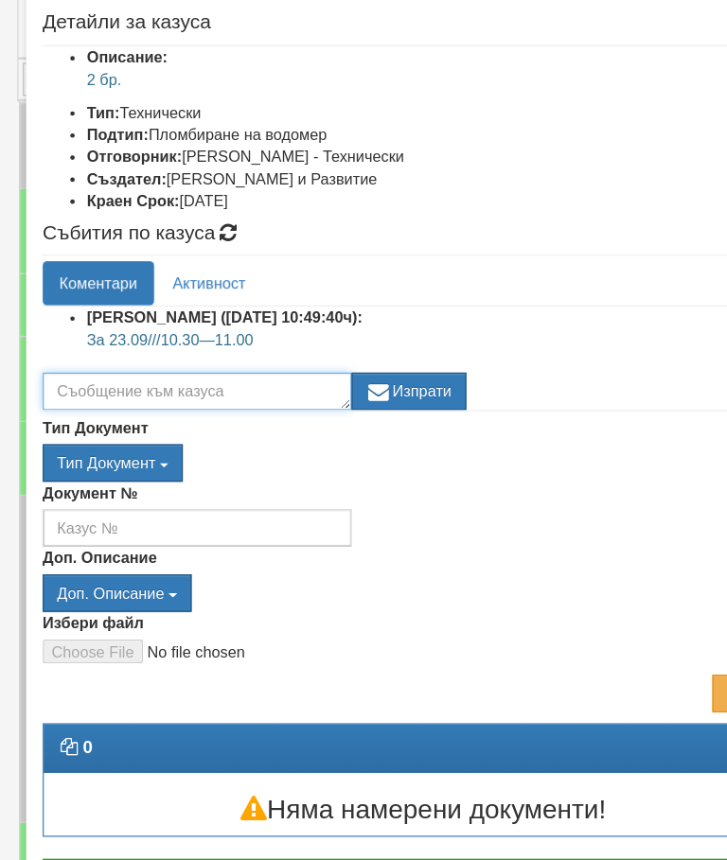
click at [162, 342] on textarea at bounding box center [169, 358] width 265 height 32
type textarea "Смяна на 2бр.водомери"
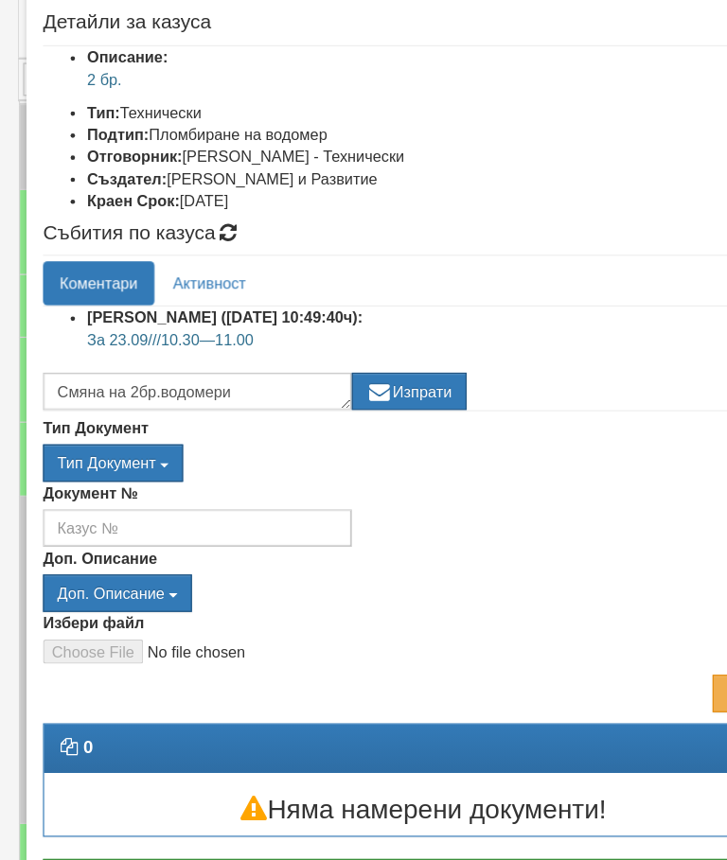
click at [364, 342] on button "Изпрати" at bounding box center [351, 358] width 98 height 32
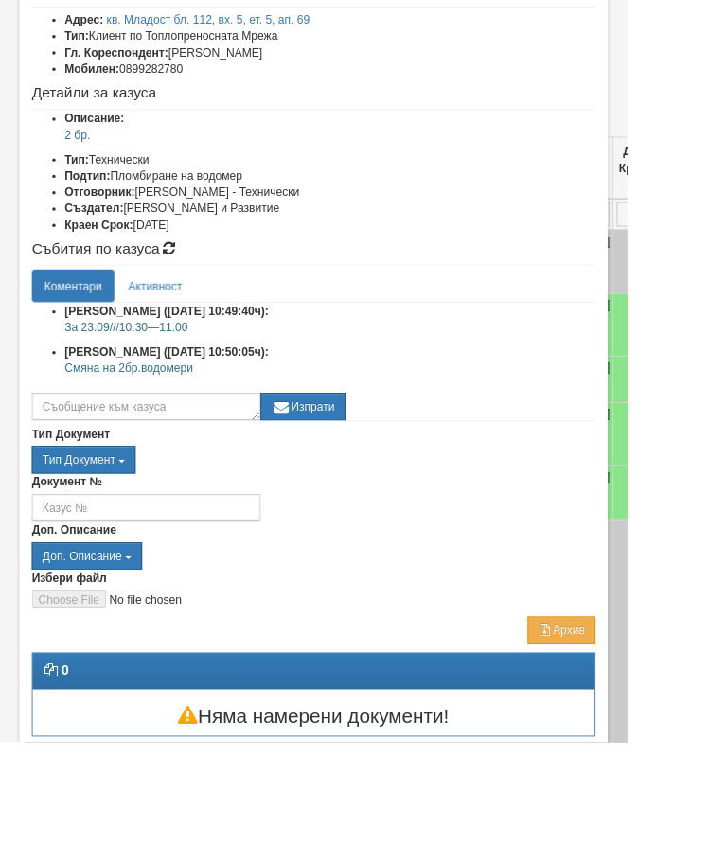
scroll to position [126, 0]
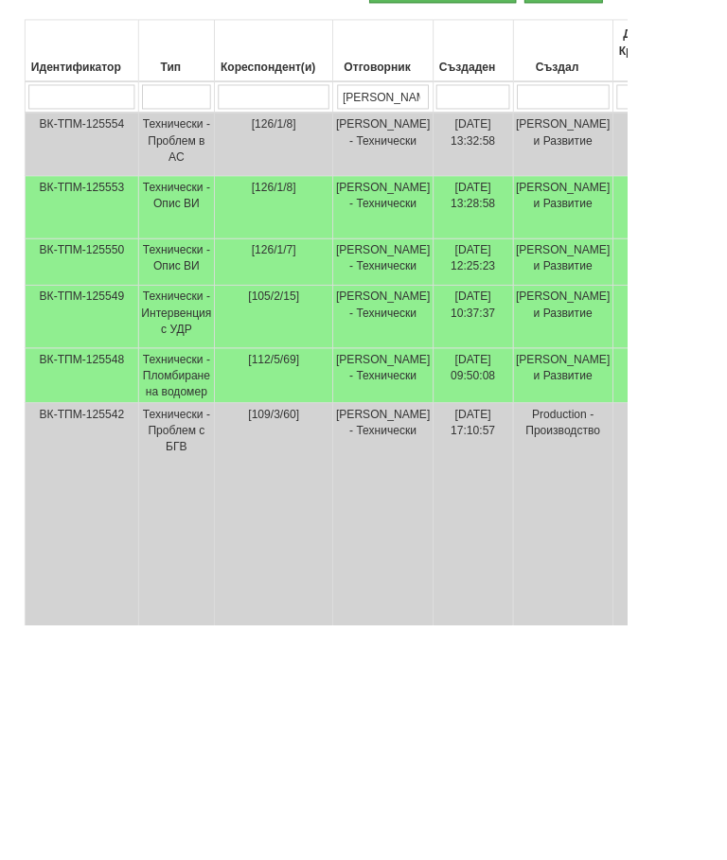
scroll to position [334, 68]
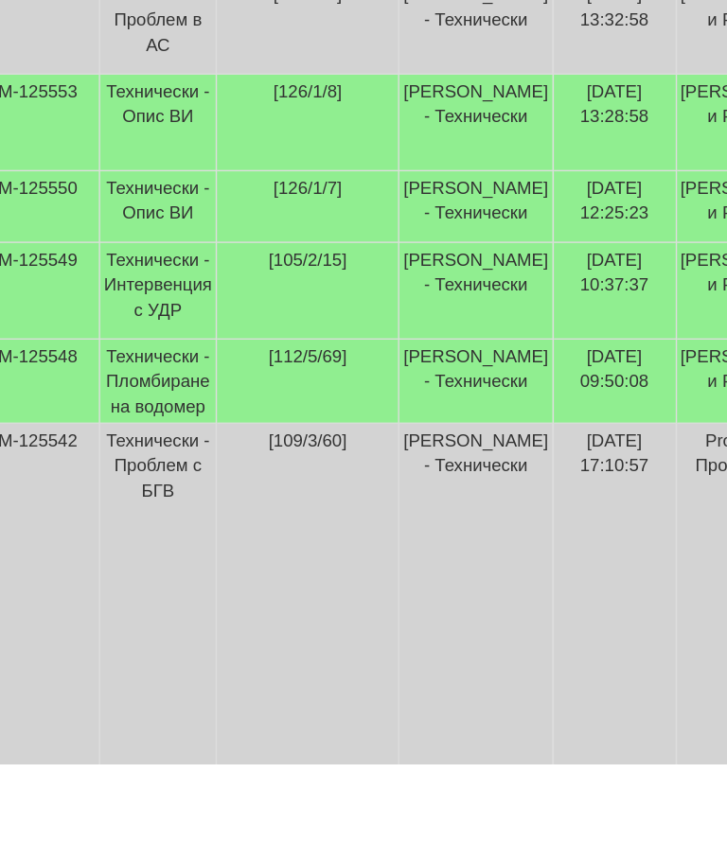
click at [368, 341] on td "[PERSON_NAME] - Технически" at bounding box center [375, 377] width 115 height 73
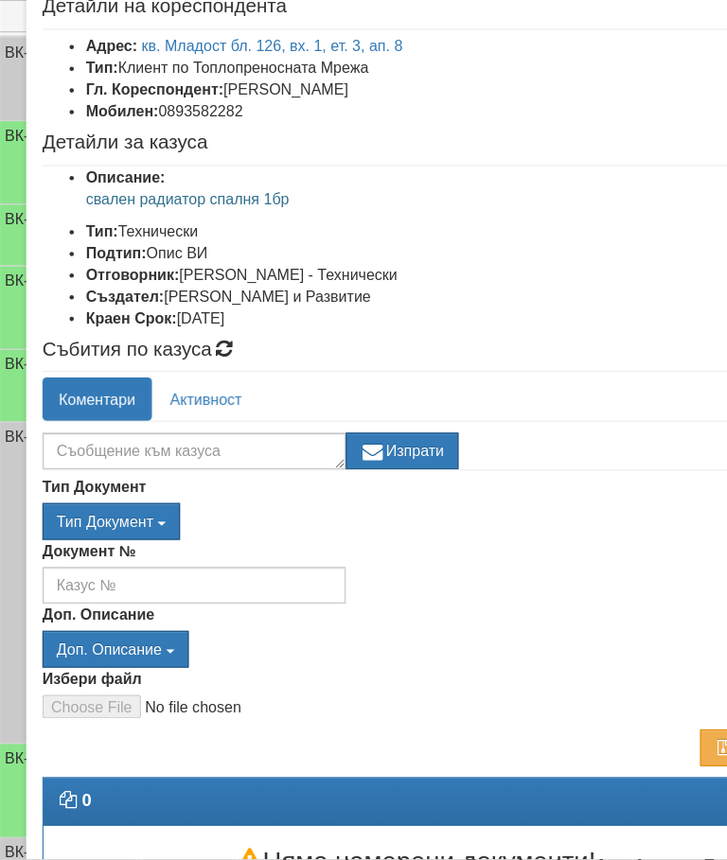
scroll to position [318, 0]
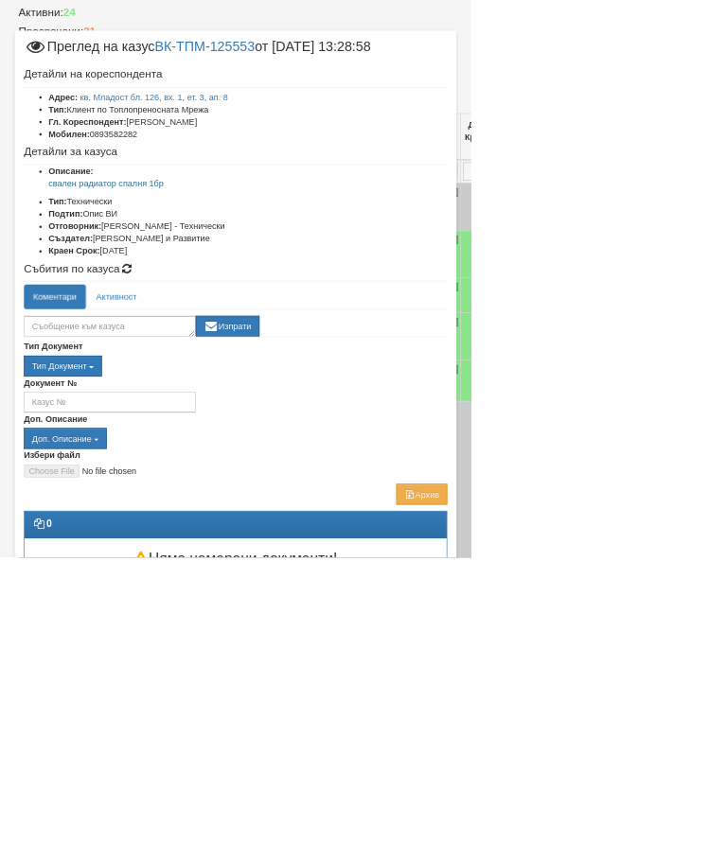
click at [352, 152] on link "кв. Младост бл. 126, вх. 1, ет. 3, ап. 8" at bounding box center [238, 149] width 228 height 15
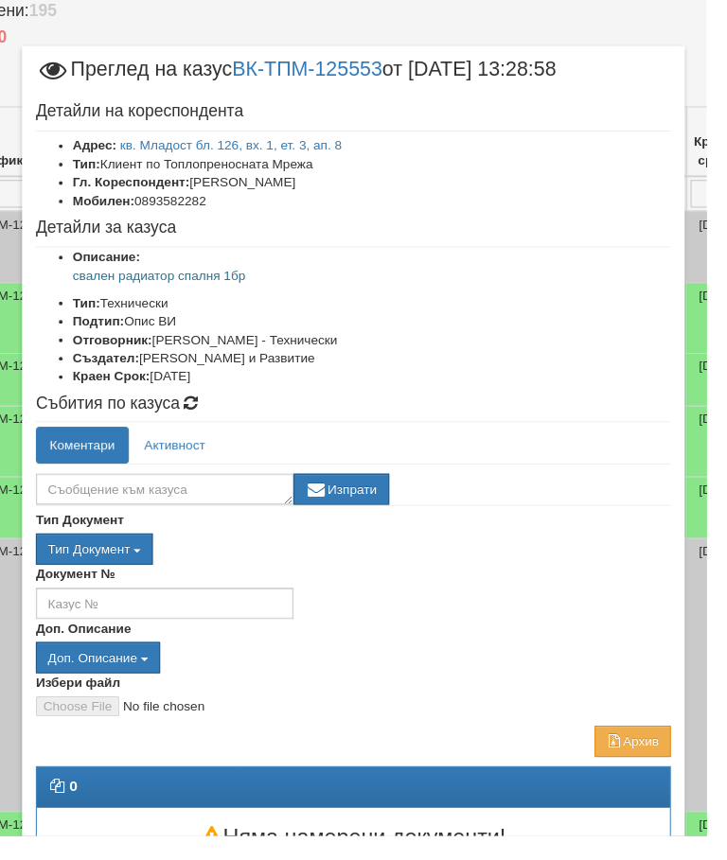
scroll to position [411, 90]
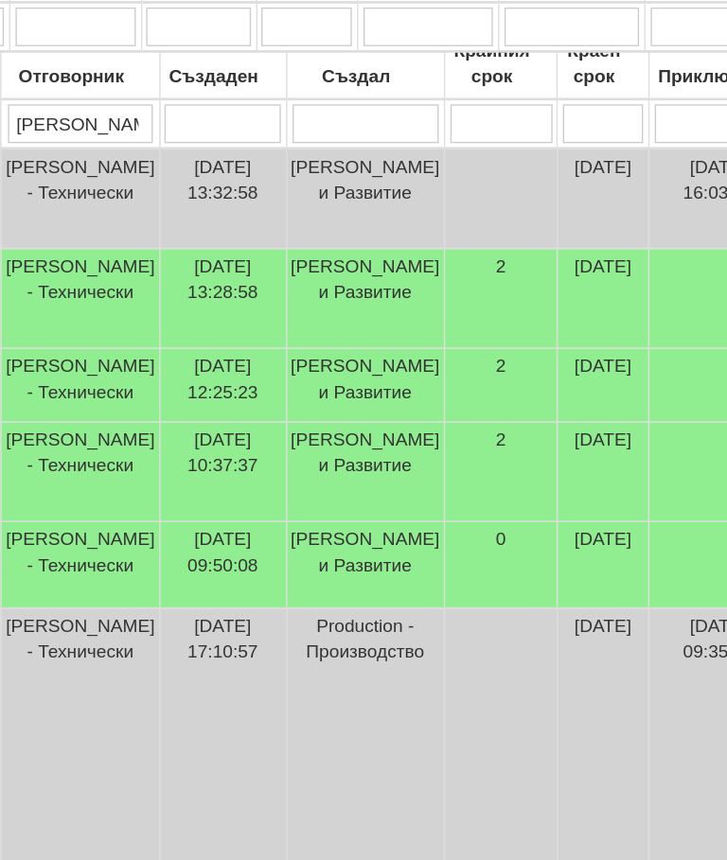
scroll to position [422, 190]
click at [311, 253] on td "[DATE] 13:28:58" at bounding box center [357, 289] width 93 height 73
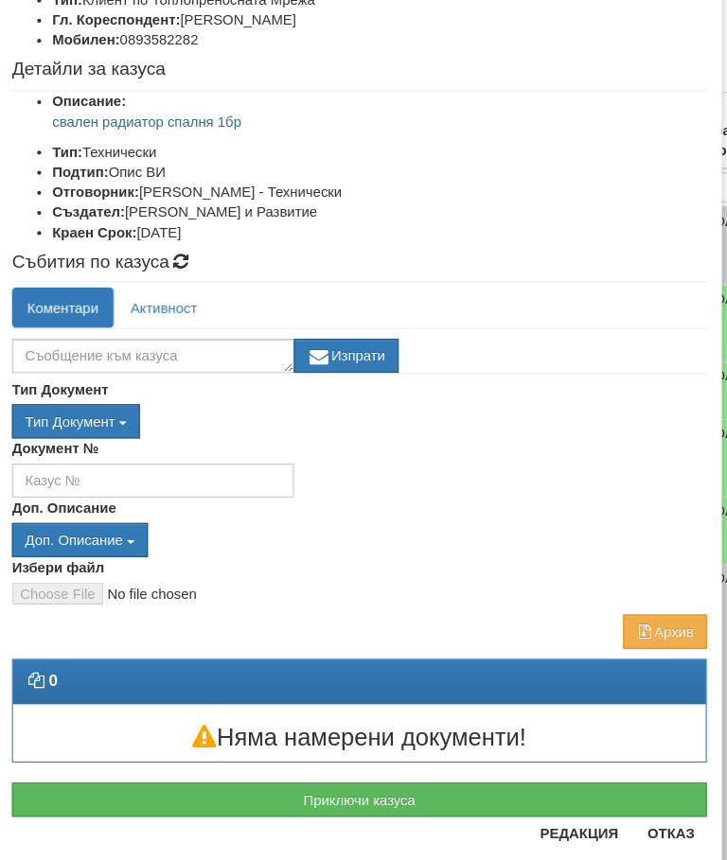
scroll to position [168, 0]
click at [646, 791] on button "Отказ" at bounding box center [656, 783] width 67 height 30
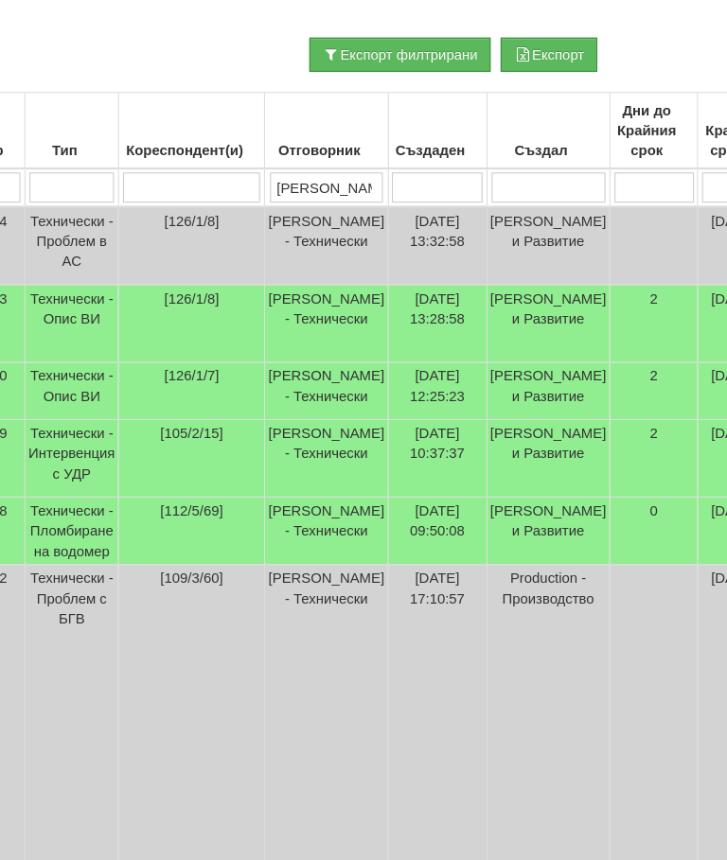
click at [186, 395] on td "[126/1/7]" at bounding box center [204, 369] width 137 height 54
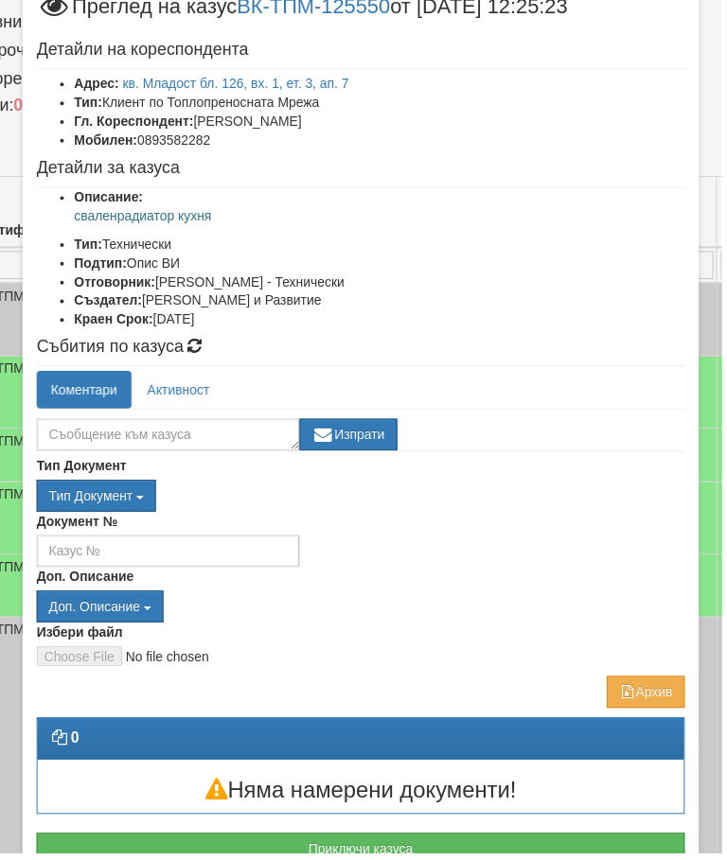
scroll to position [325, 71]
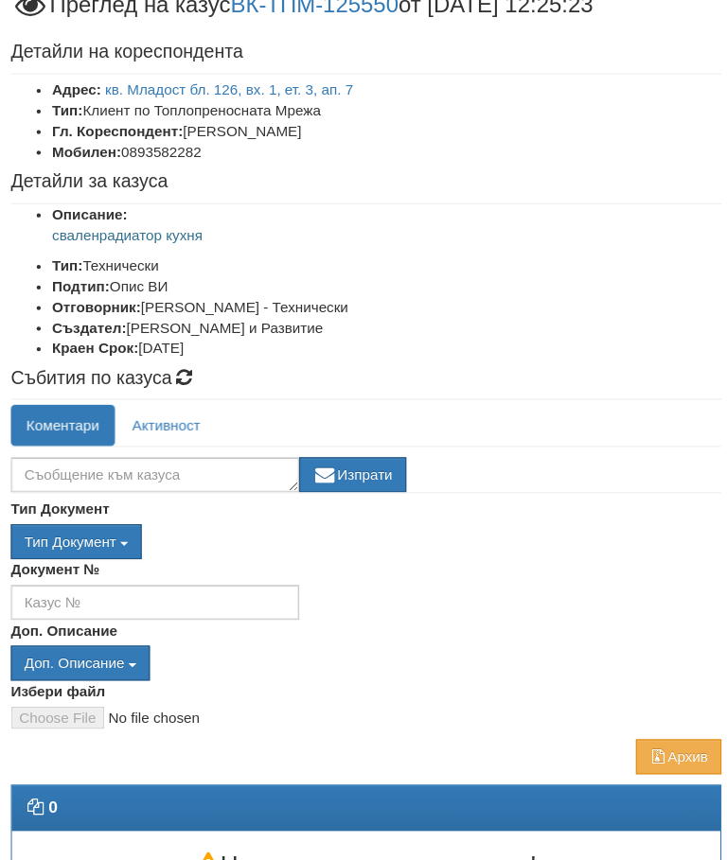
click at [322, 82] on link "кв. Младост бл. 126, вх. 1, ет. 3, ап. 7" at bounding box center [238, 84] width 228 height 15
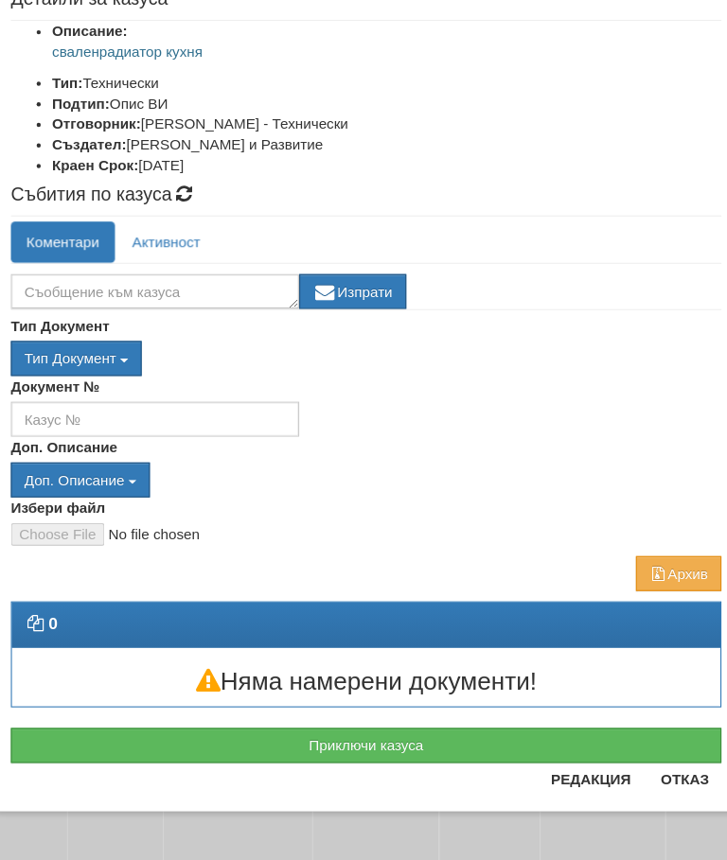
scroll to position [198, 0]
click at [638, 736] on button "Приключи казуса" at bounding box center [363, 752] width 653 height 32
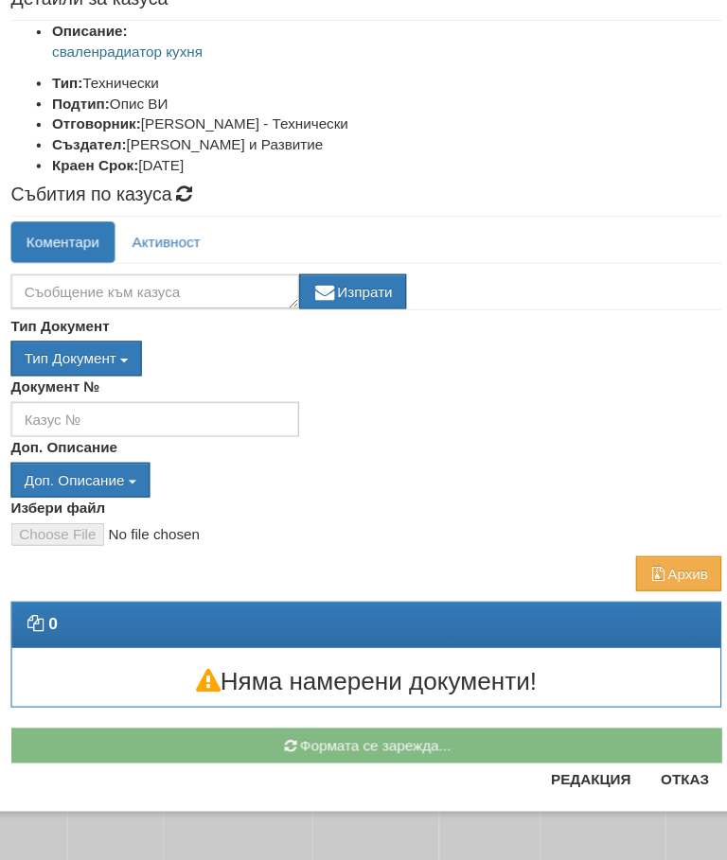
click at [636, 768] on button "Отказ" at bounding box center [656, 783] width 67 height 30
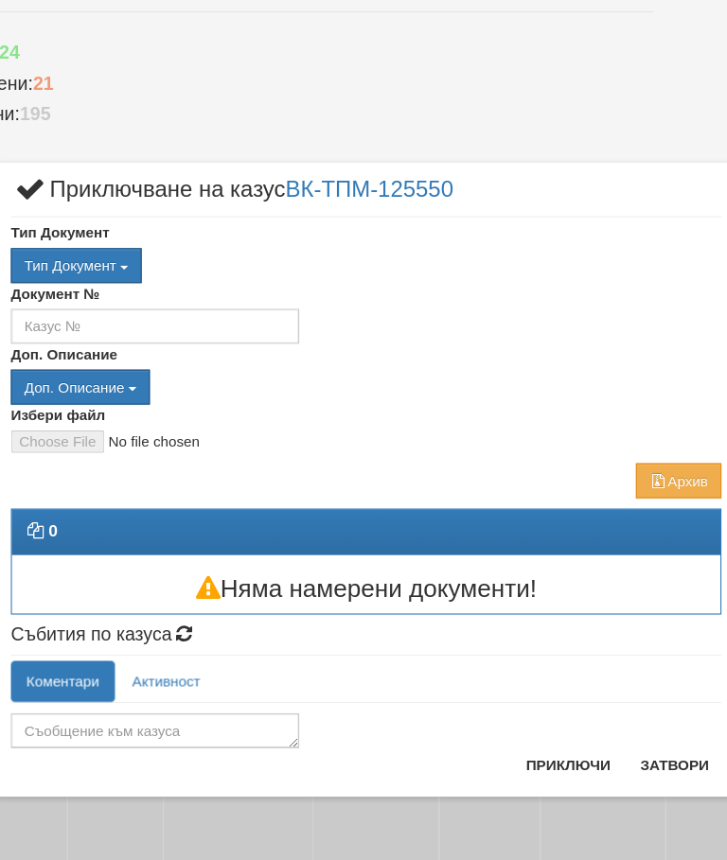
scroll to position [288, 71]
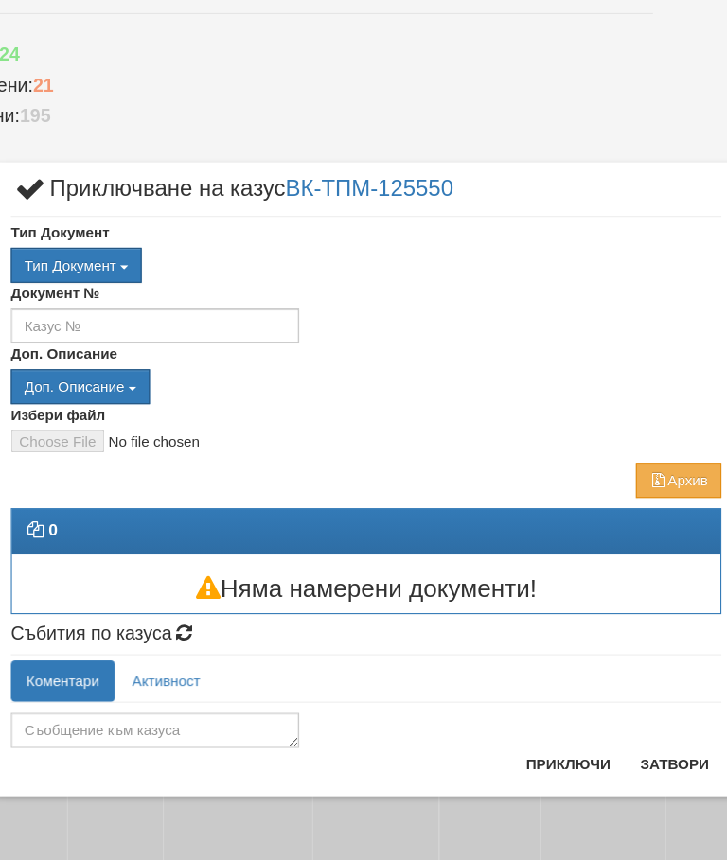
click at [618, 696] on button "Затвори" at bounding box center [647, 703] width 86 height 30
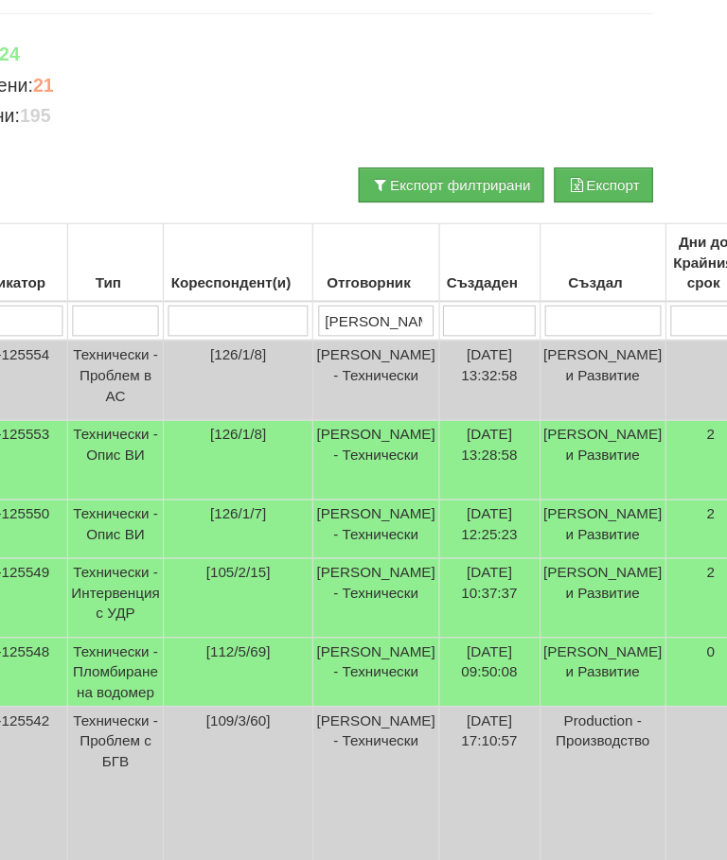
click at [331, 448] on td "[PERSON_NAME] - Технически" at bounding box center [372, 423] width 115 height 73
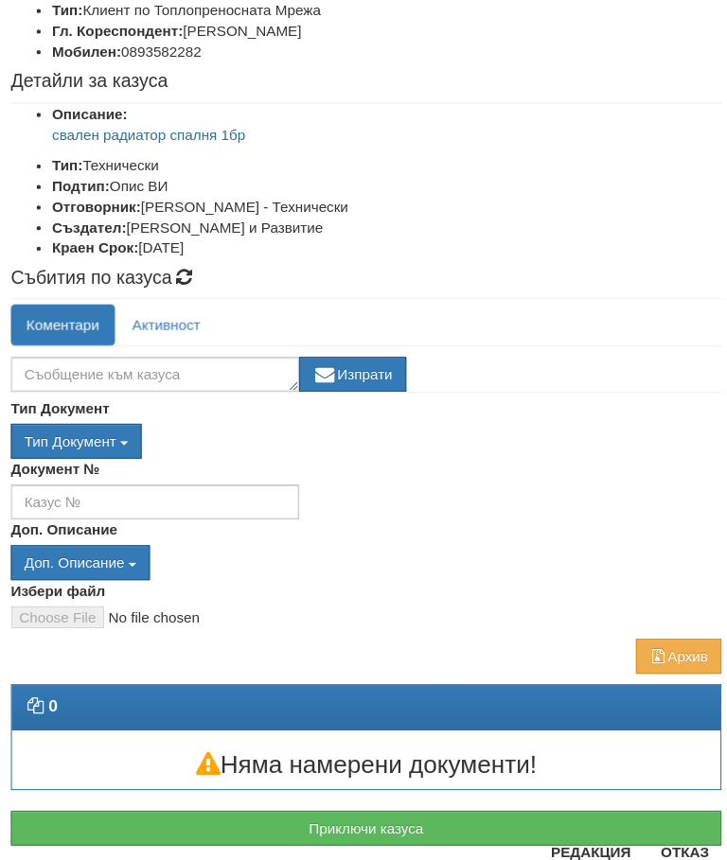
scroll to position [159, 0]
click at [397, 760] on button "Приключи казуса" at bounding box center [363, 762] width 653 height 32
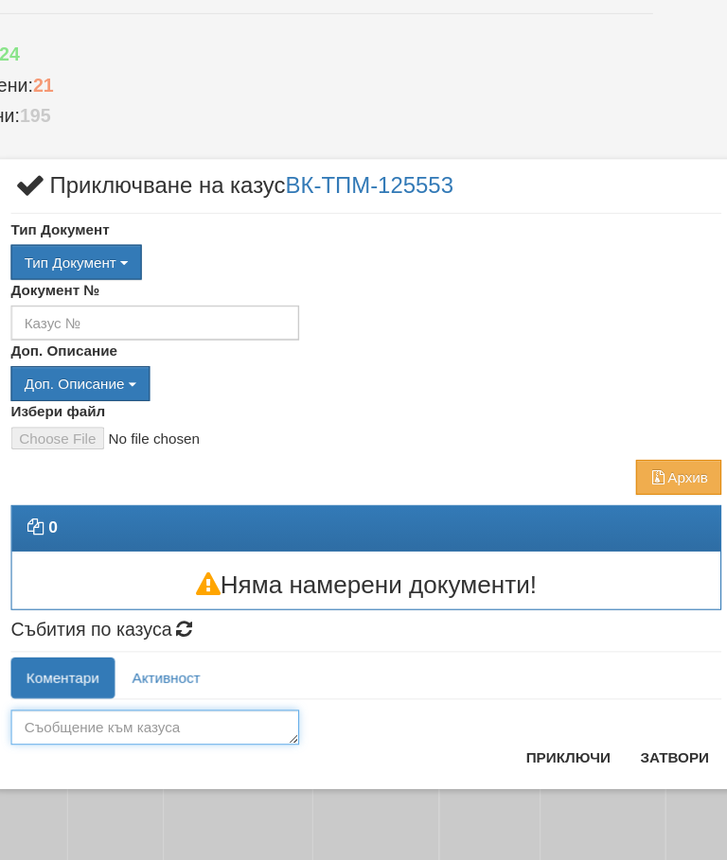
click at [149, 663] on textarea at bounding box center [169, 669] width 265 height 32
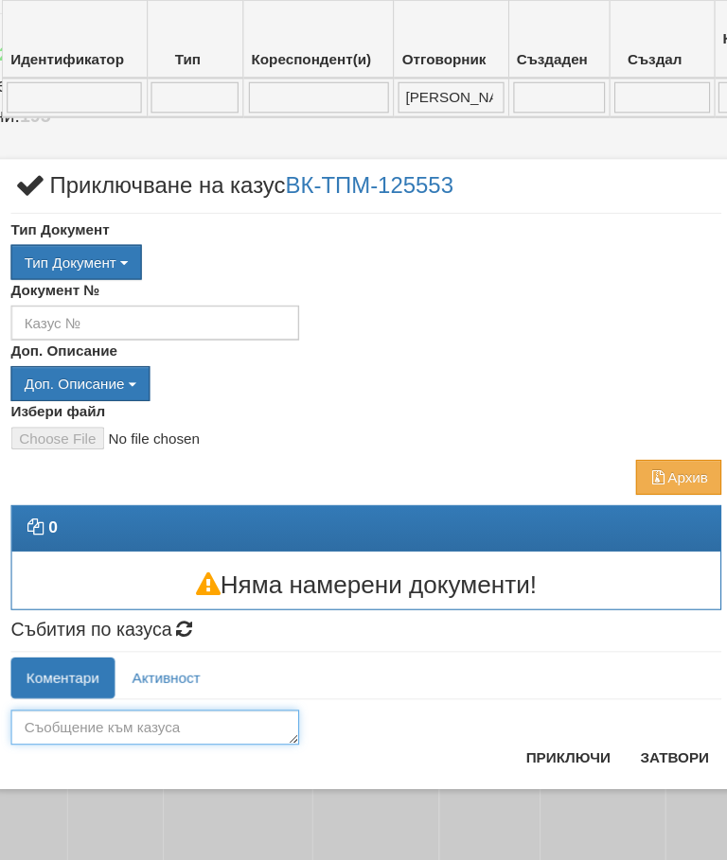
scroll to position [331, 0]
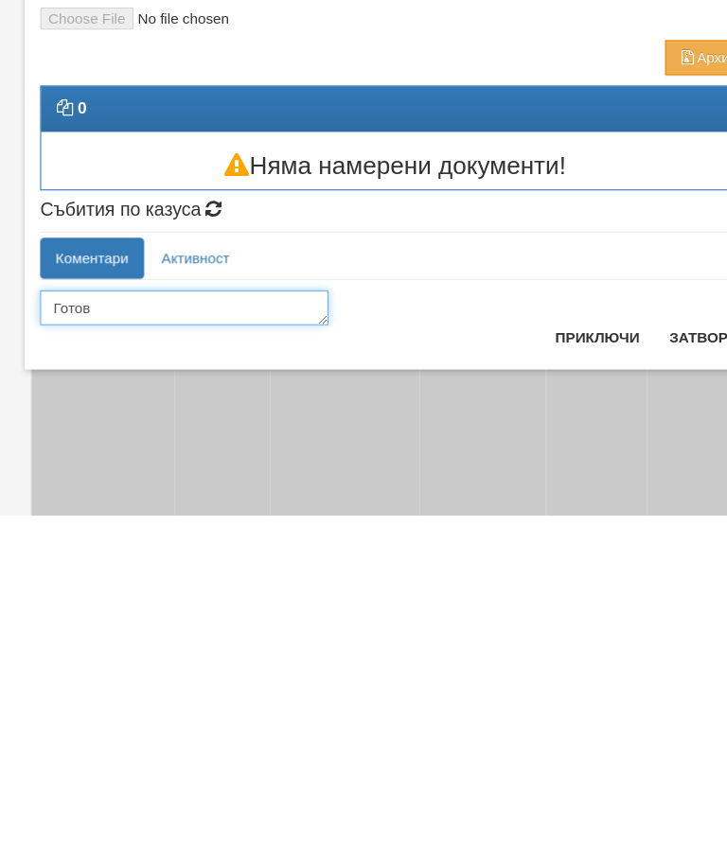
type textarea "Готов"
click at [545, 681] on button "Приключи" at bounding box center [549, 696] width 100 height 30
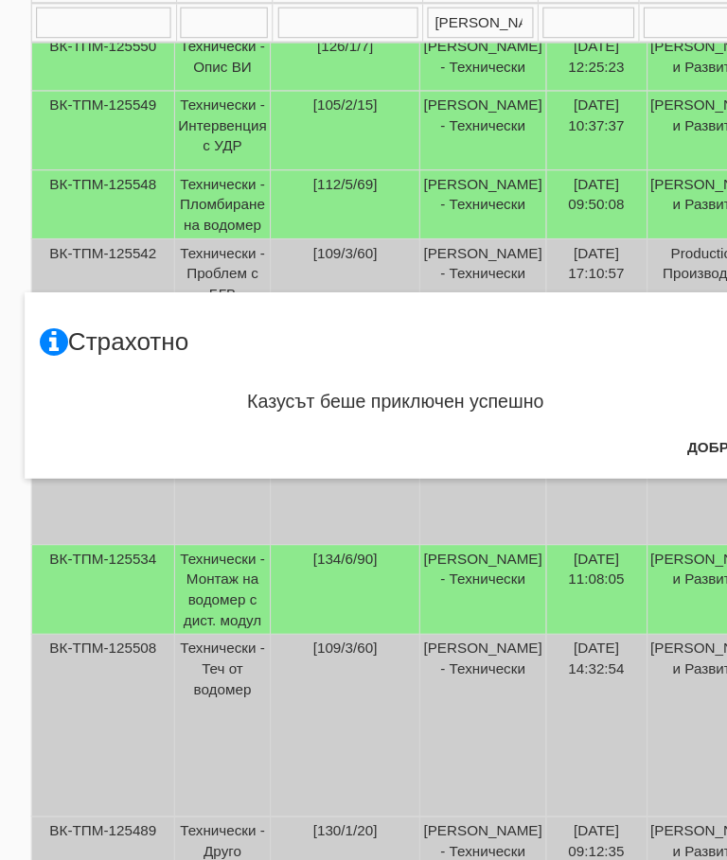
click at [640, 465] on button "Добре" at bounding box center [655, 480] width 70 height 30
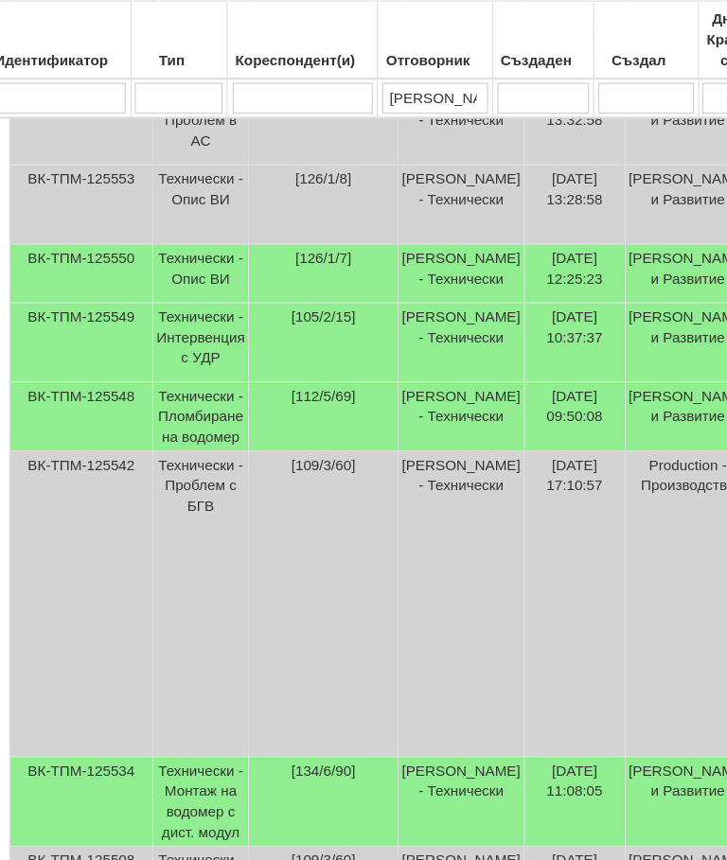
scroll to position [515, 0]
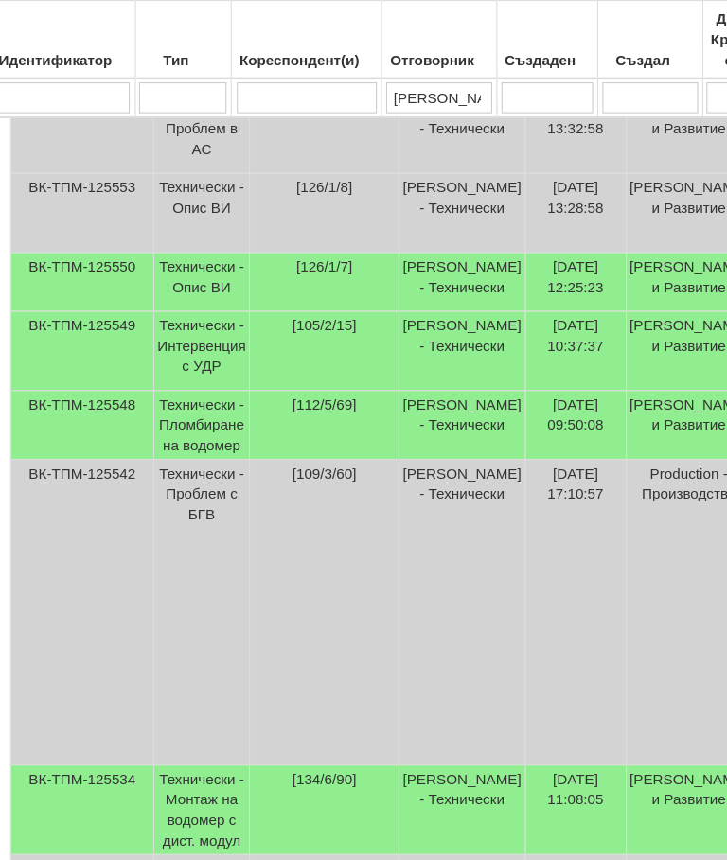
click at [464, 287] on td "[PERSON_NAME] - Технически" at bounding box center [443, 260] width 115 height 54
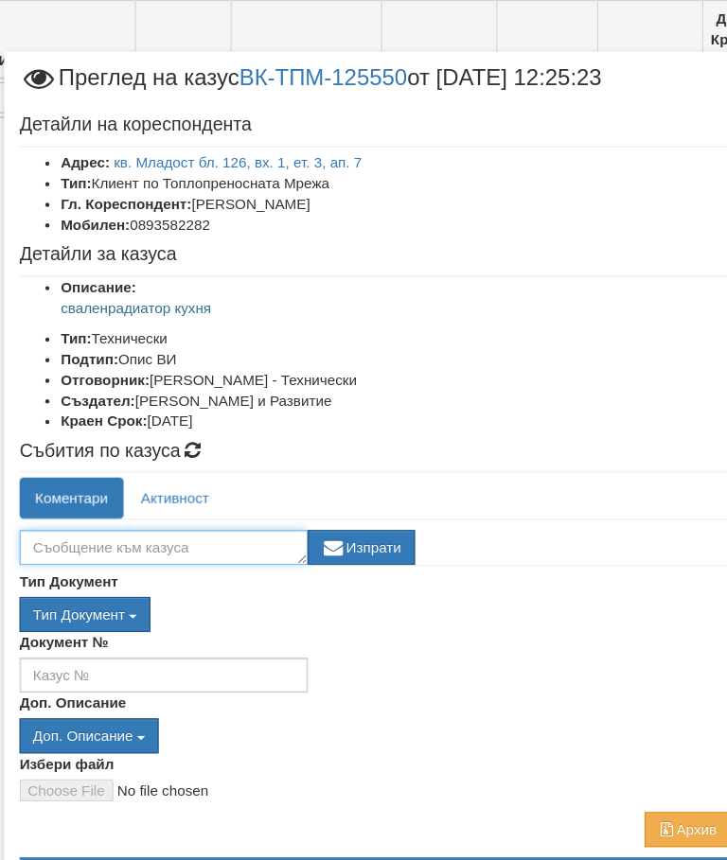
click at [214, 499] on textarea at bounding box center [169, 503] width 265 height 32
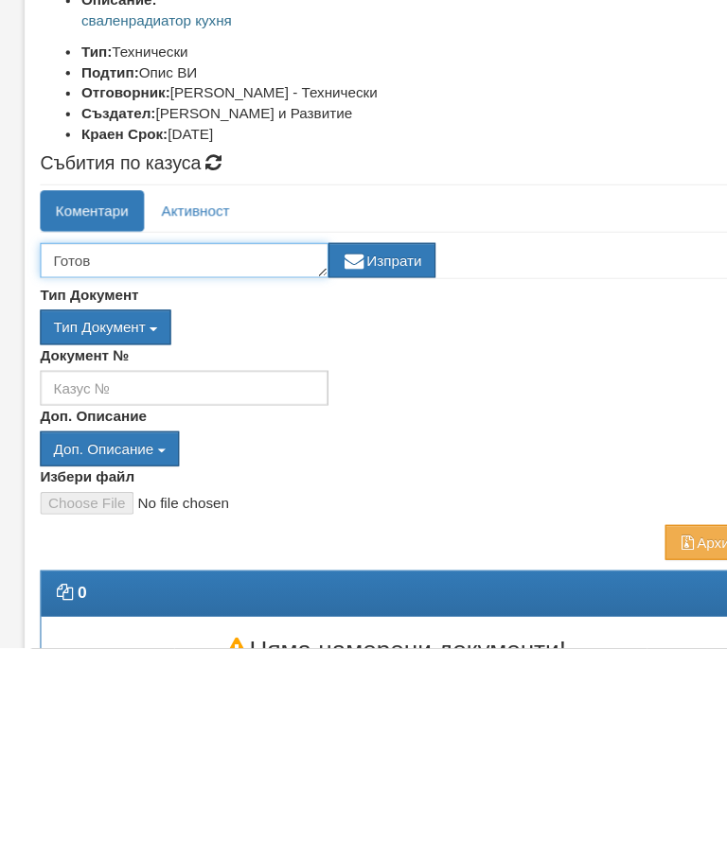
type textarea "Готов"
click at [376, 487] on button "Изпрати" at bounding box center [351, 503] width 98 height 32
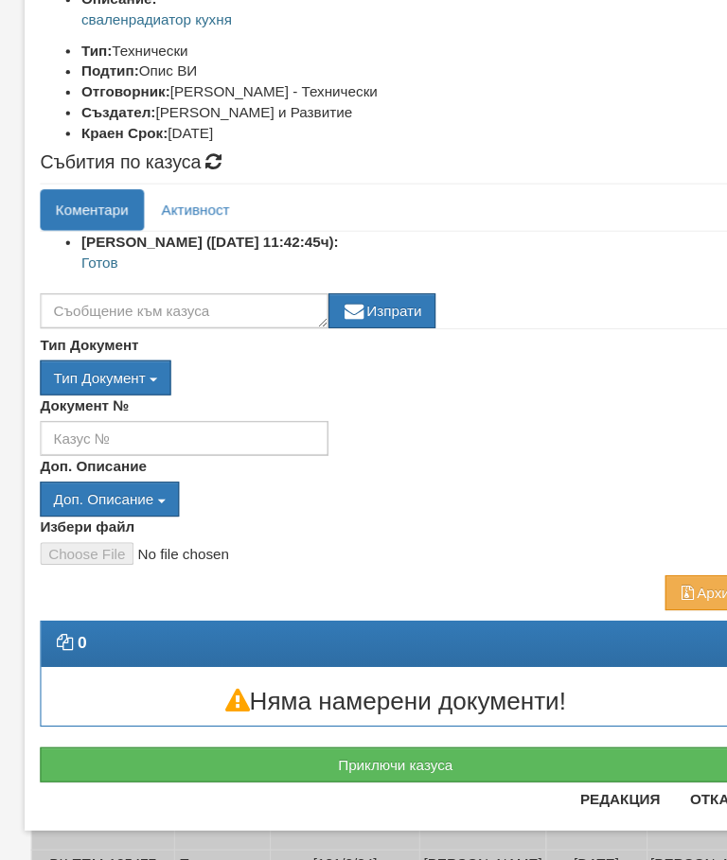
scroll to position [197, 0]
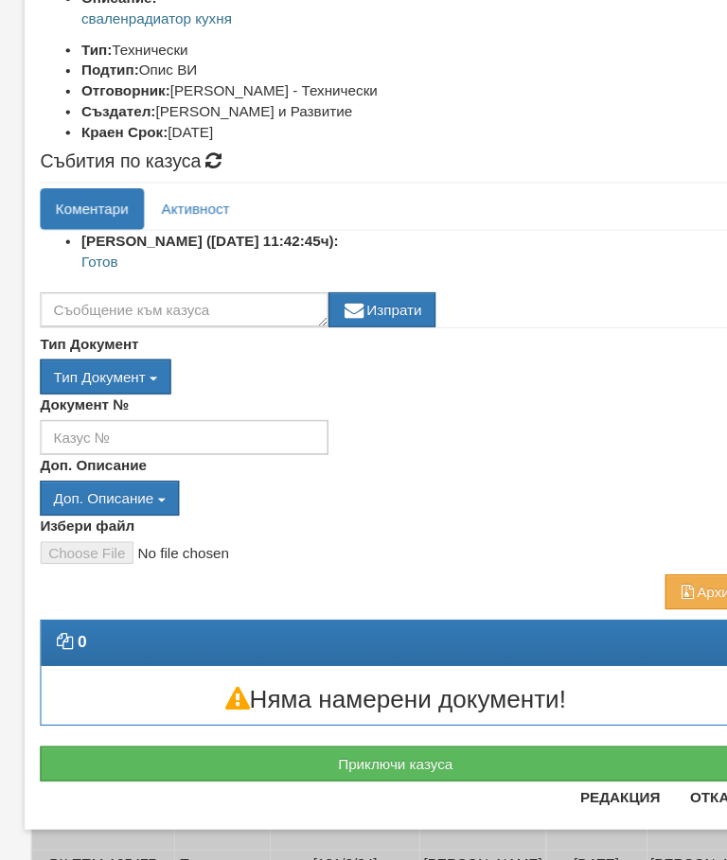
click at [518, 755] on button "Приключи казуса" at bounding box center [363, 771] width 653 height 32
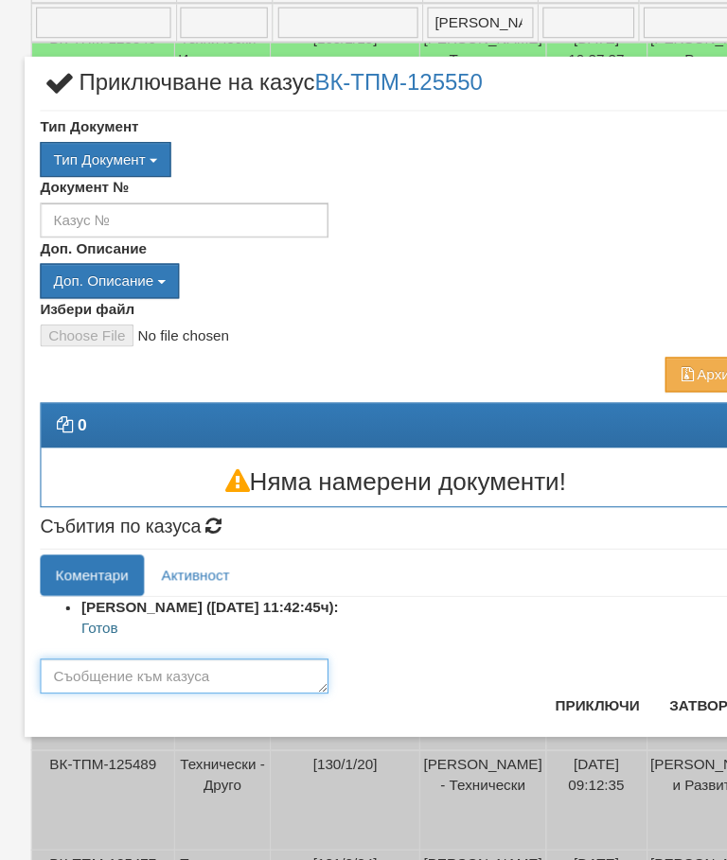
click at [225, 675] on textarea at bounding box center [169, 691] width 265 height 32
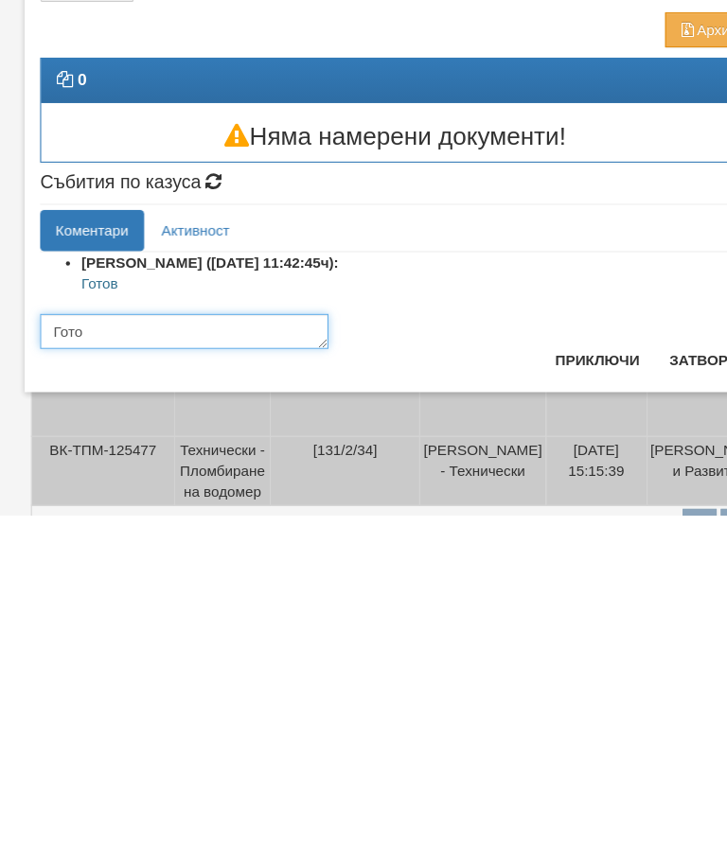
type textarea "Готов"
click at [553, 702] on button "Приключи" at bounding box center [549, 717] width 100 height 30
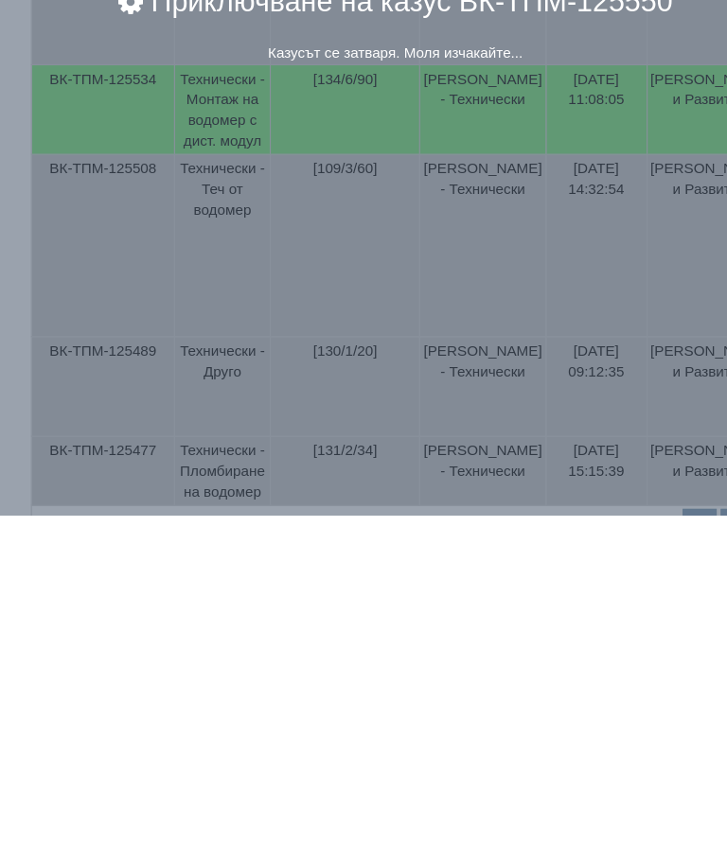
scroll to position [992, 0]
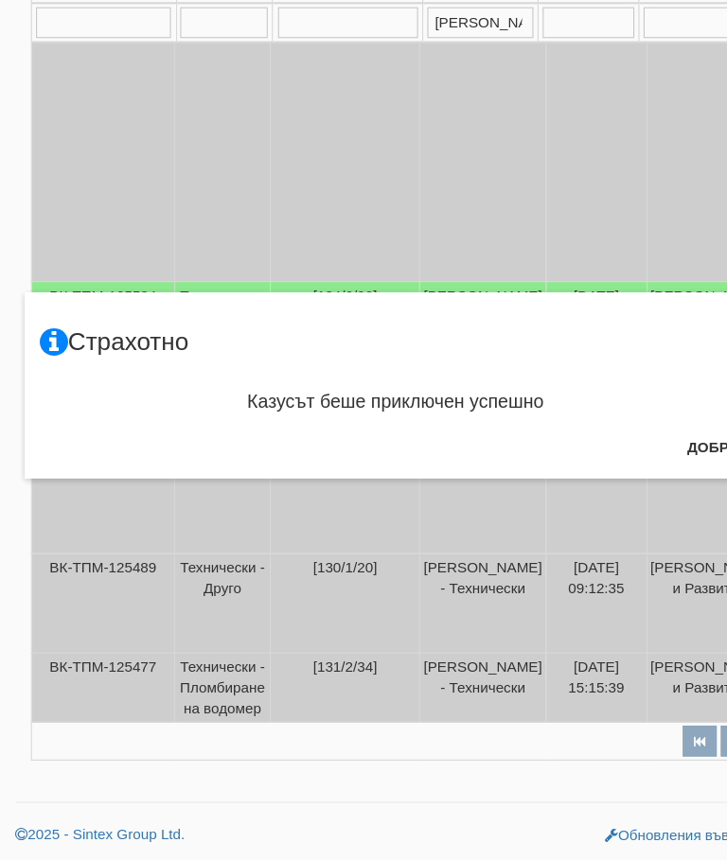
click at [647, 465] on button "Добре" at bounding box center [655, 480] width 70 height 30
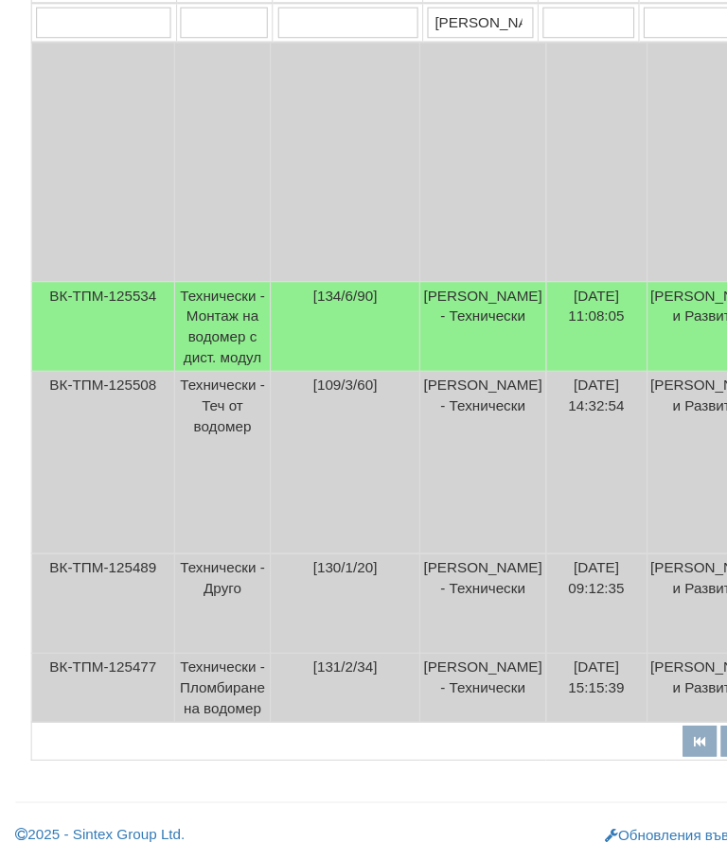
click at [472, 328] on td "[PERSON_NAME] - Технически" at bounding box center [443, 369] width 115 height 82
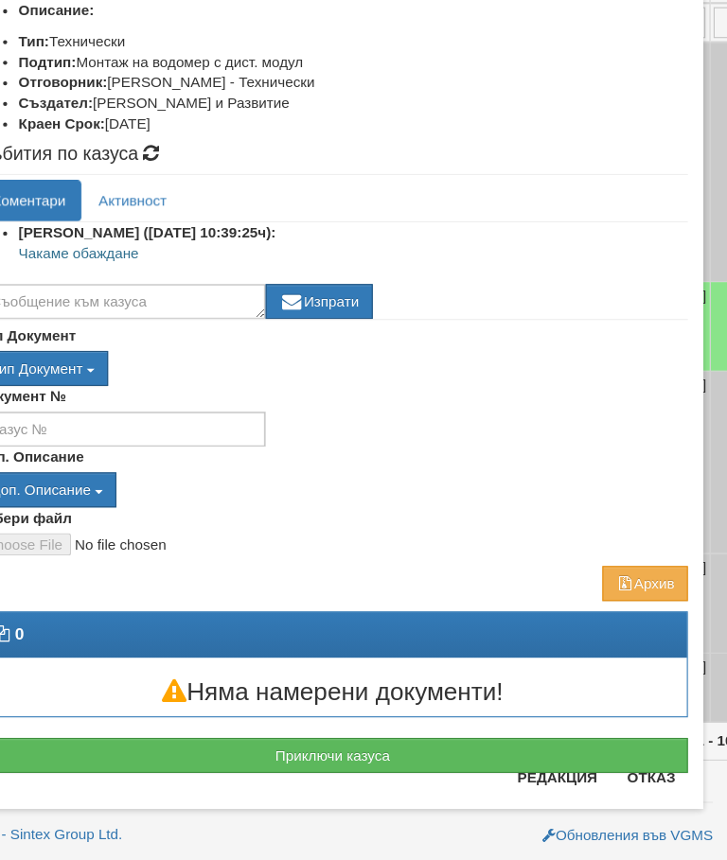
scroll to position [185, 0]
click at [623, 768] on button "Отказ" at bounding box center [656, 783] width 67 height 30
